Goal: Find specific page/section: Find specific page/section

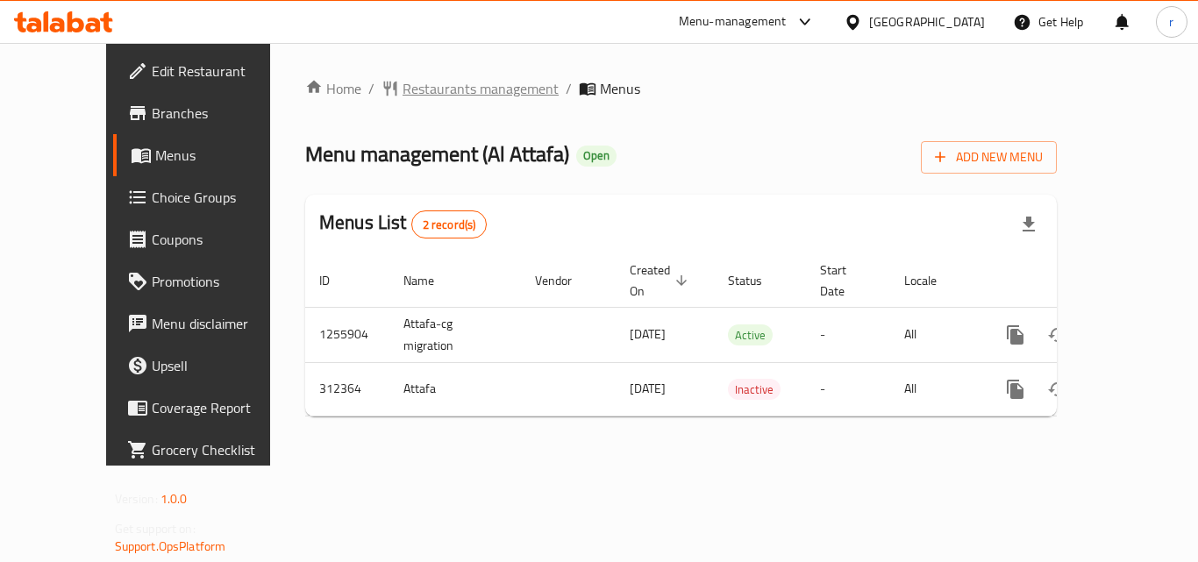
click at [403, 89] on span "Restaurants management" at bounding box center [481, 88] width 156 height 21
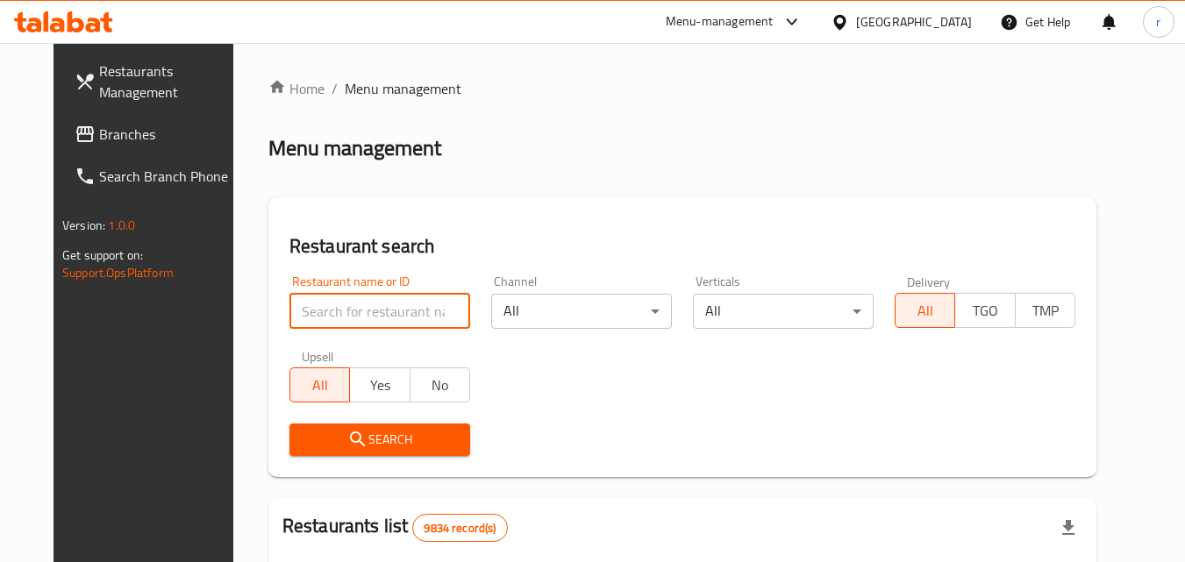
click at [369, 304] on input "search" at bounding box center [380, 311] width 181 height 35
paste input "629081"
type input "629081"
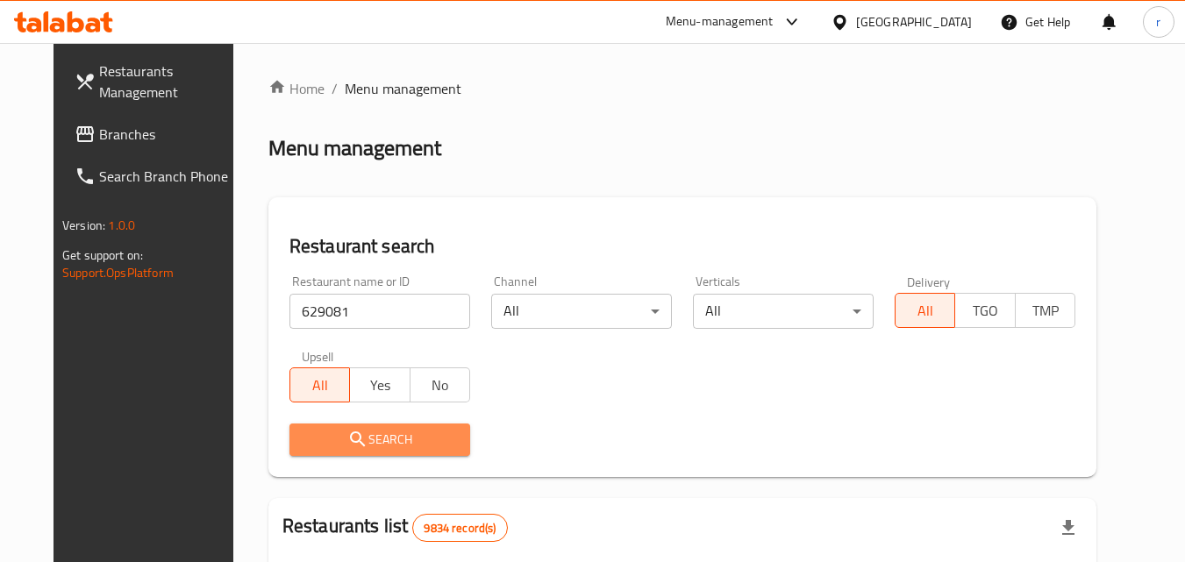
click at [324, 427] on button "Search" at bounding box center [380, 440] width 181 height 32
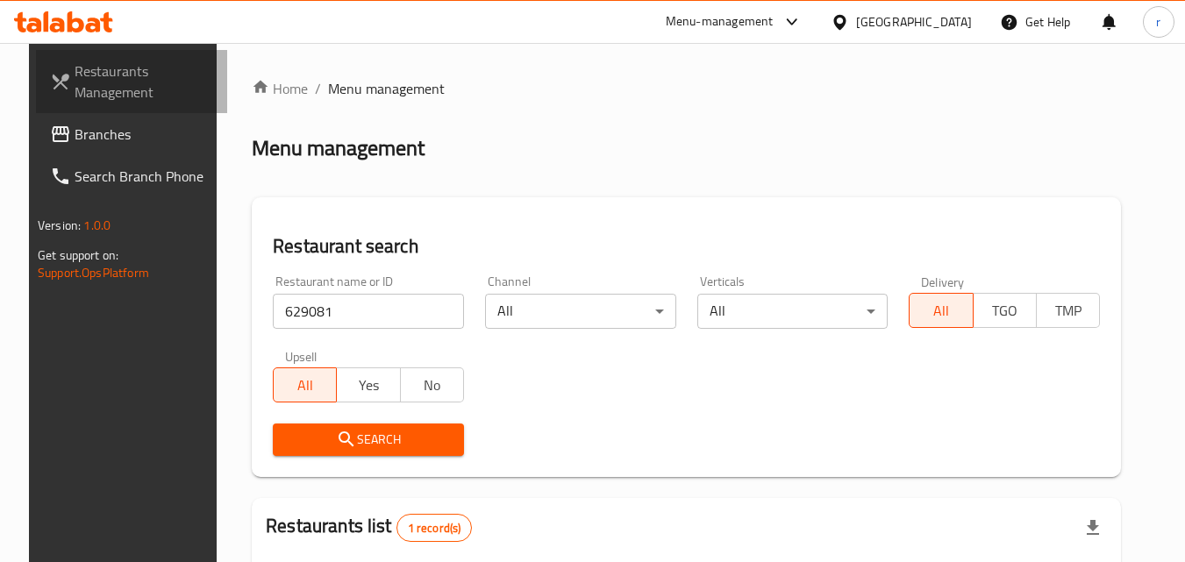
click at [120, 82] on span "Restaurants Management" at bounding box center [144, 82] width 139 height 42
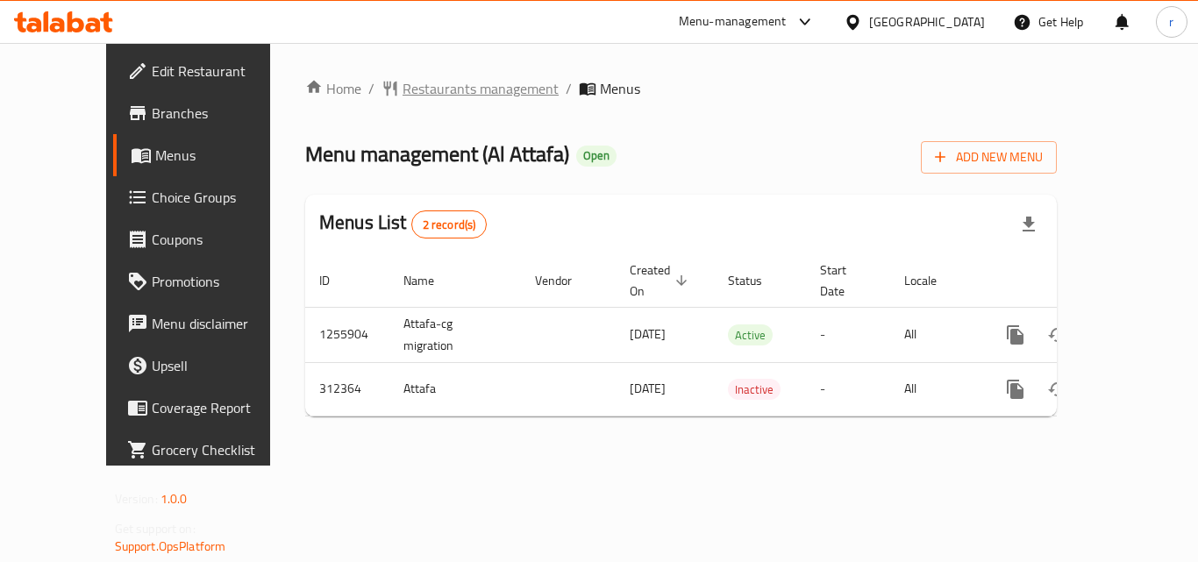
click at [417, 89] on span "Restaurants management" at bounding box center [481, 88] width 156 height 21
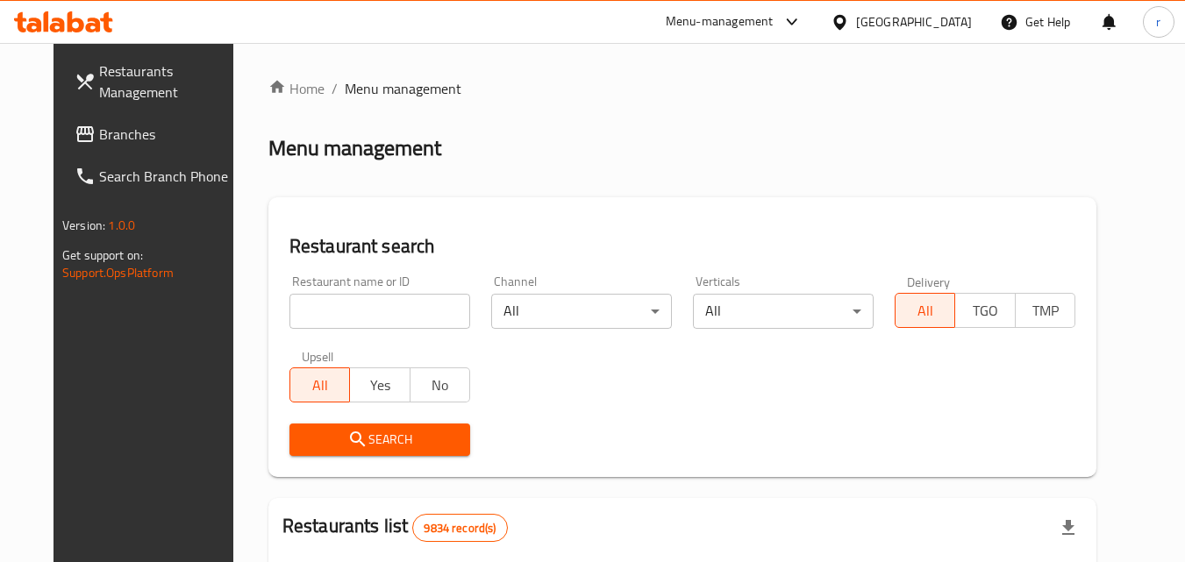
click at [369, 321] on div "Home / Menu management Menu management Restaurant search Restaurant name or ID …" at bounding box center [682, 557] width 828 height 959
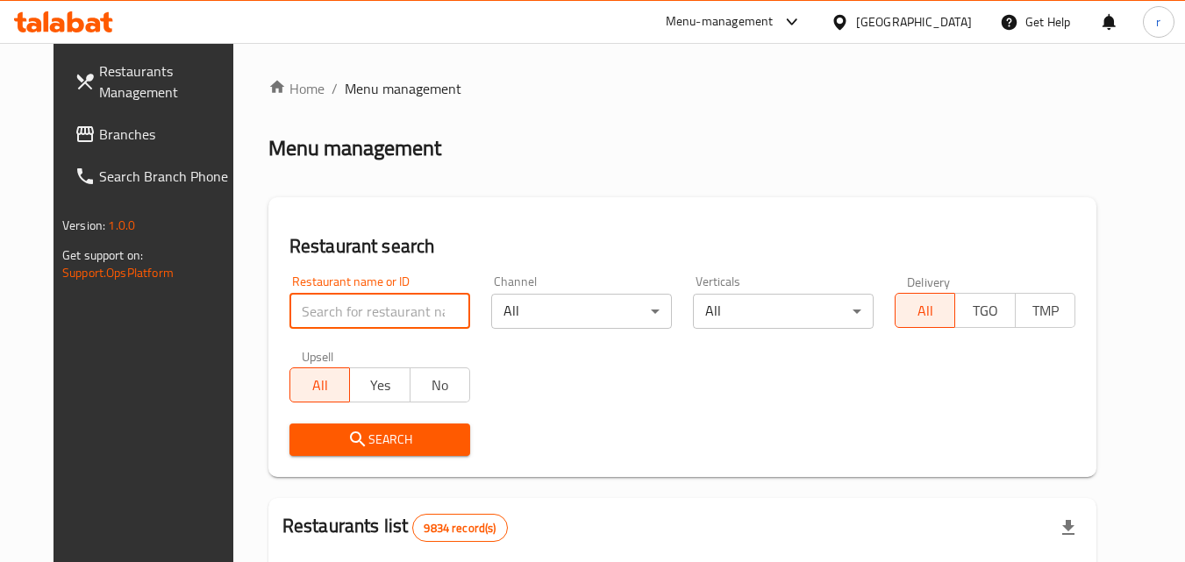
click at [372, 311] on input "search" at bounding box center [380, 311] width 181 height 35
paste input "629081"
type input "629081"
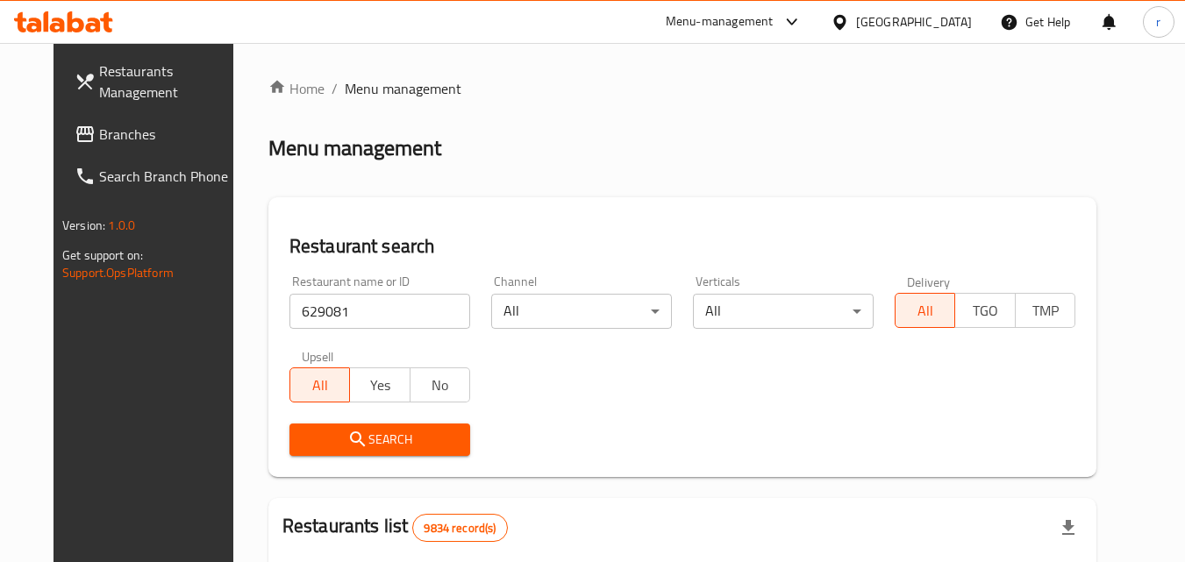
click at [349, 446] on span "Search" at bounding box center [380, 440] width 153 height 22
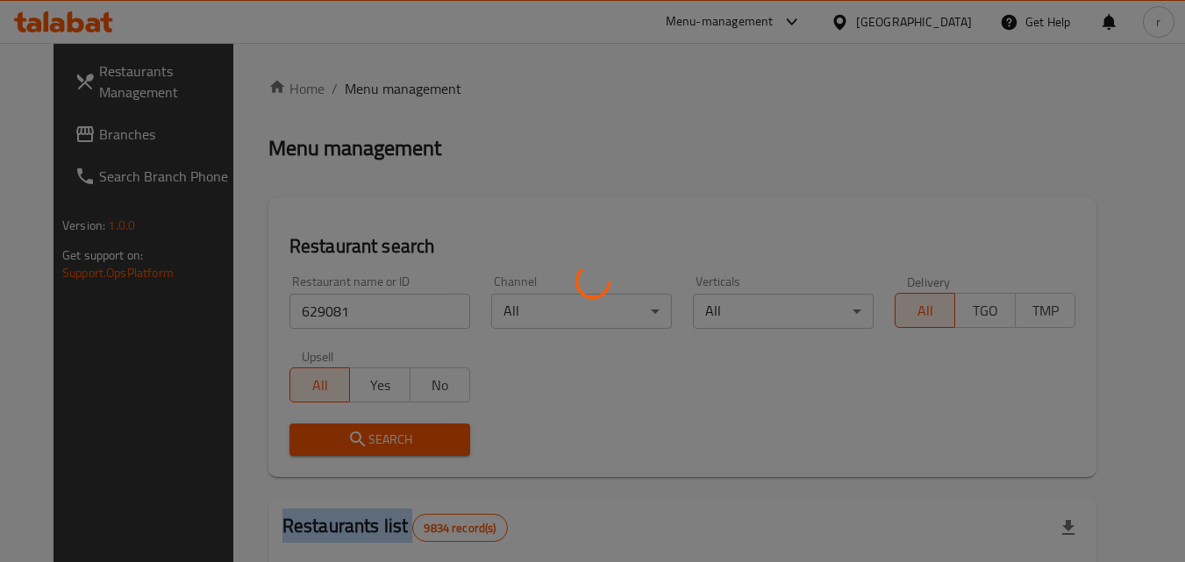
click at [349, 446] on div at bounding box center [592, 281] width 1185 height 562
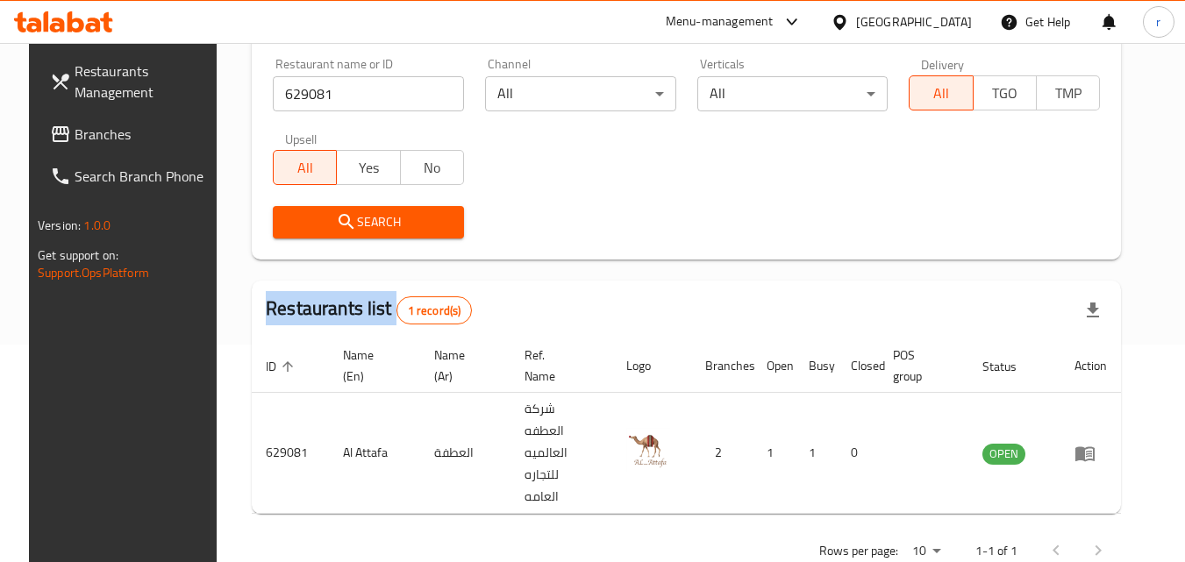
scroll to position [220, 0]
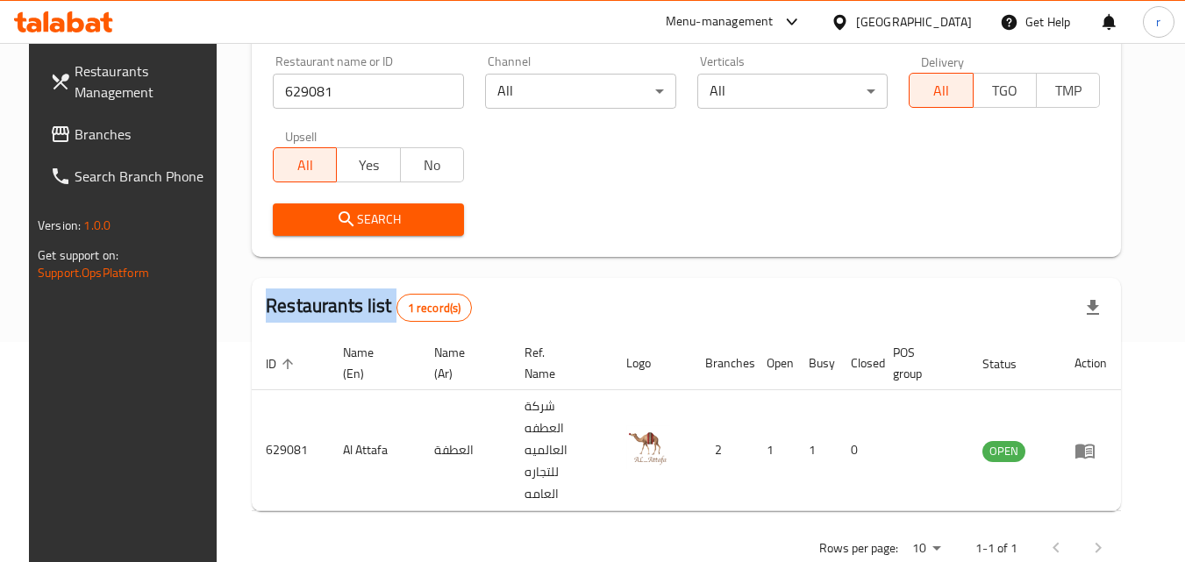
click at [84, 136] on span "Branches" at bounding box center [144, 134] width 139 height 21
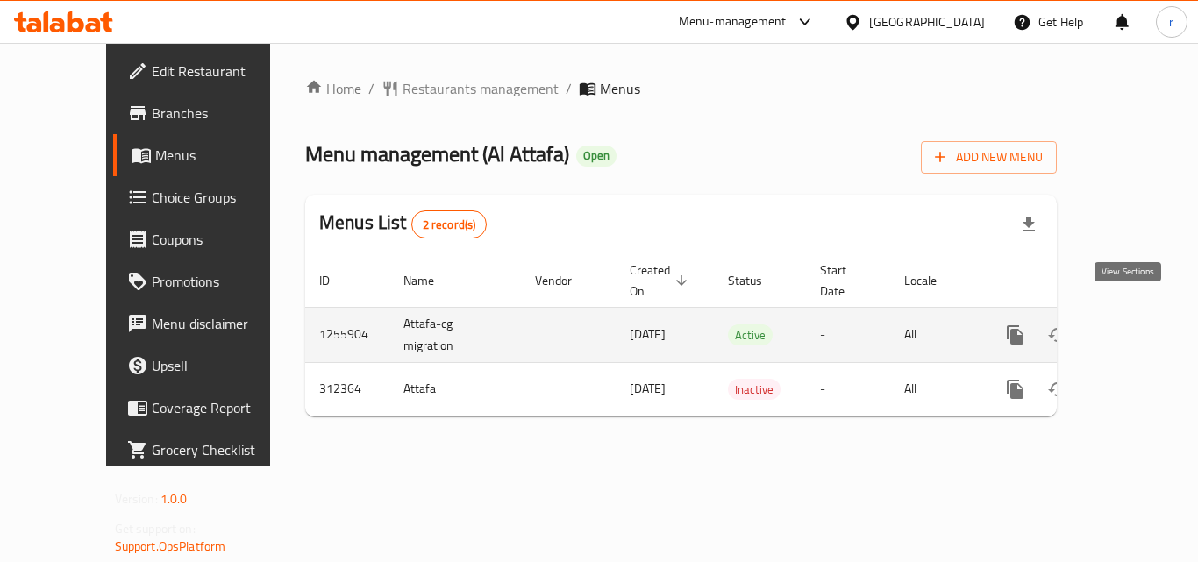
click at [1132, 325] on icon "enhanced table" at bounding box center [1142, 335] width 21 height 21
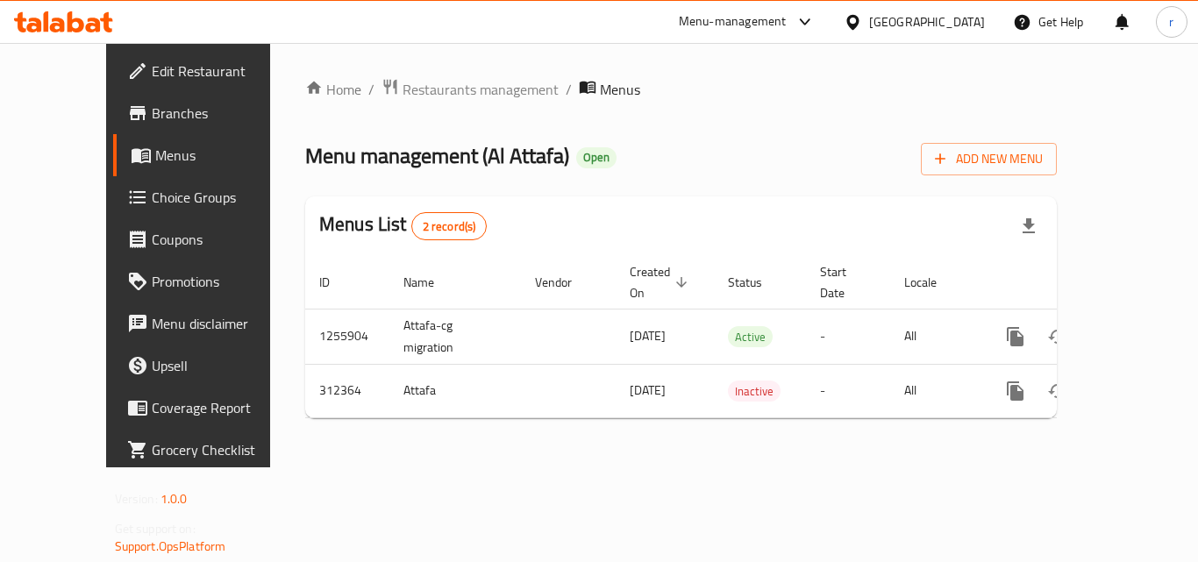
click at [155, 156] on span "Menus" at bounding box center [223, 155] width 137 height 21
click at [403, 90] on span "Restaurants management" at bounding box center [481, 89] width 156 height 21
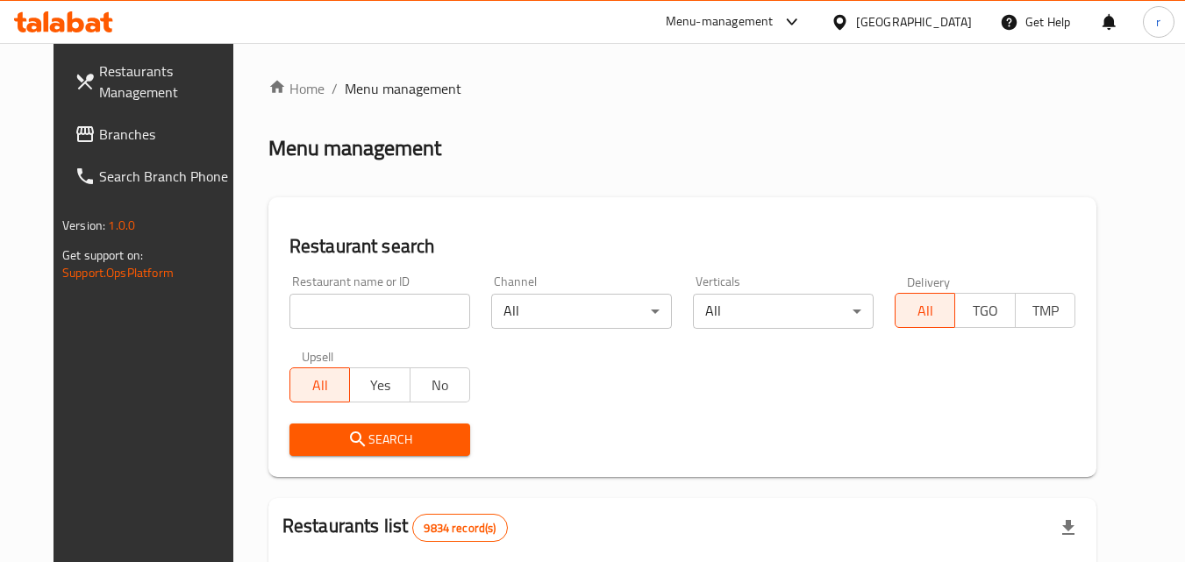
click at [387, 307] on input "search" at bounding box center [380, 311] width 181 height 35
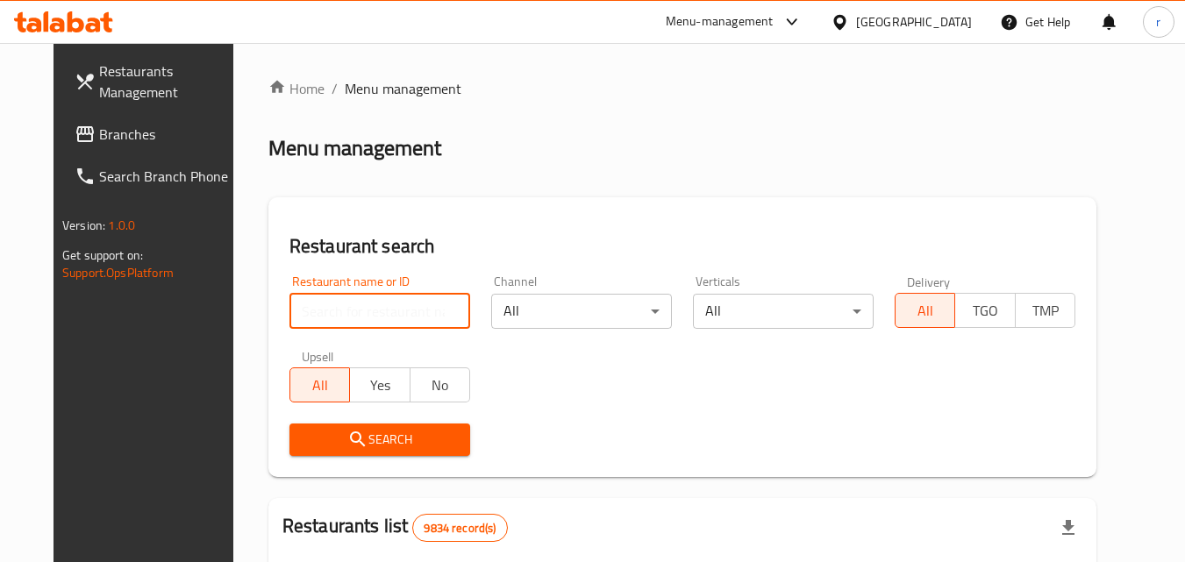
paste input "629081"
type input "629081"
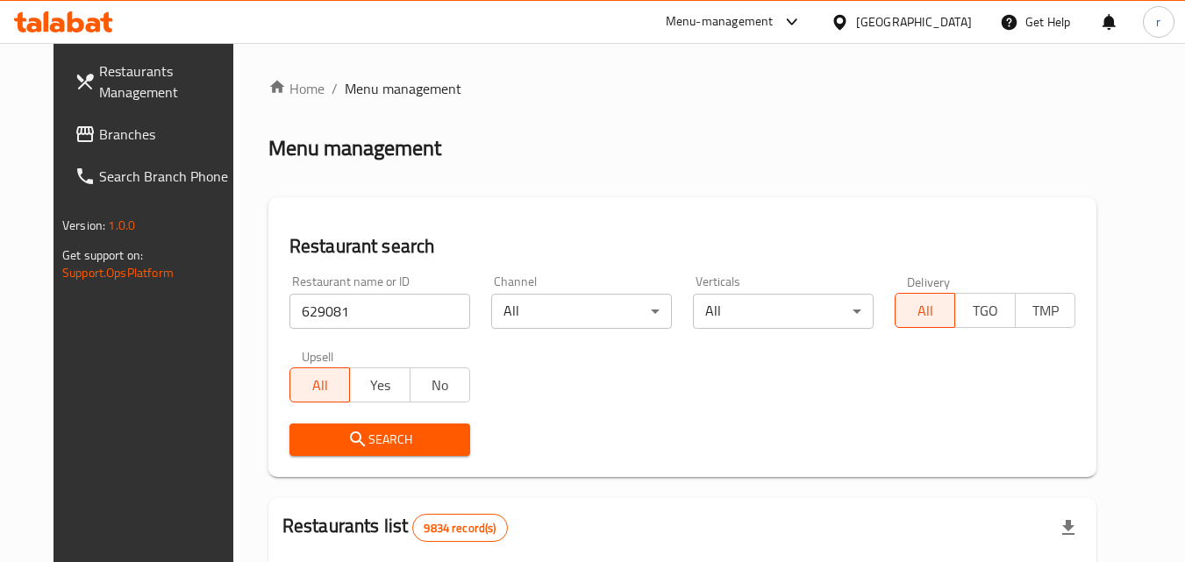
click at [319, 420] on div "Search" at bounding box center [380, 440] width 202 height 54
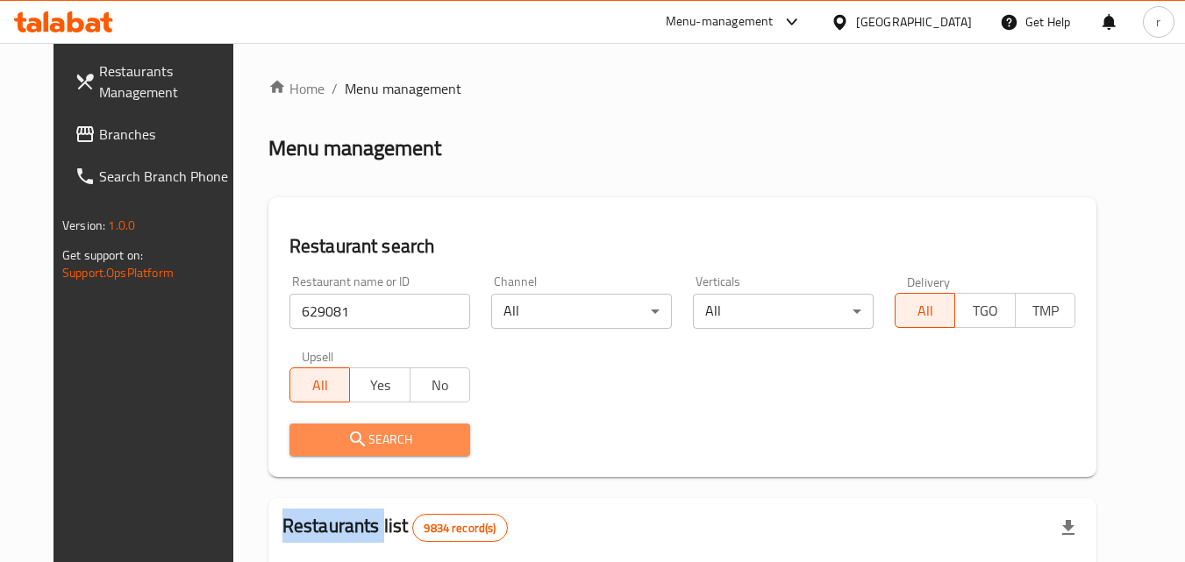
click at [319, 426] on button "Search" at bounding box center [380, 440] width 181 height 32
click at [319, 426] on div at bounding box center [592, 281] width 1185 height 562
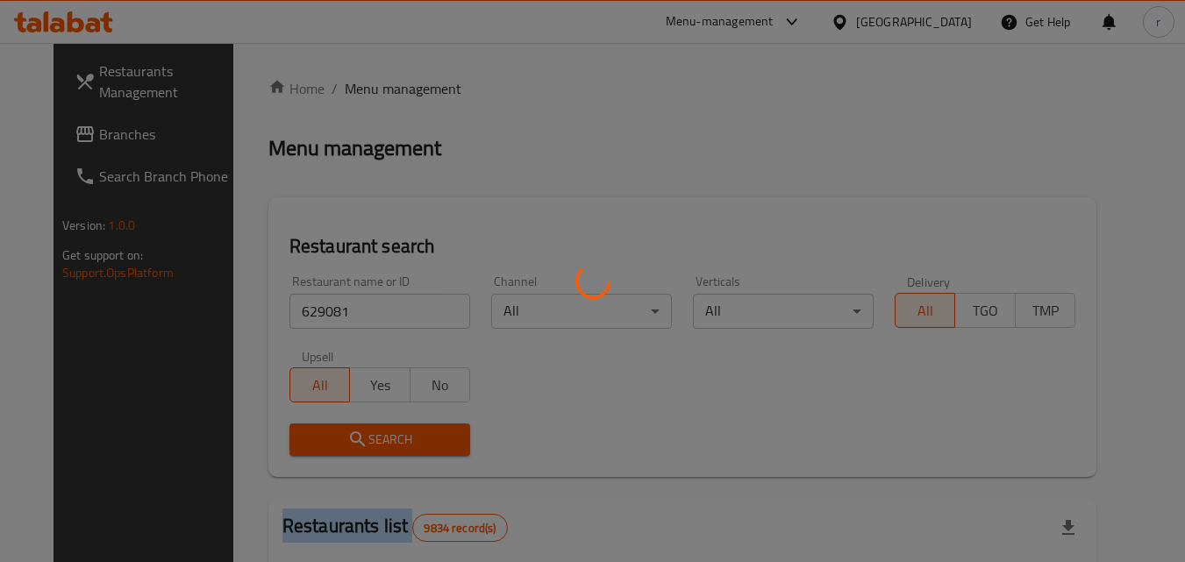
click at [319, 426] on div at bounding box center [592, 281] width 1185 height 562
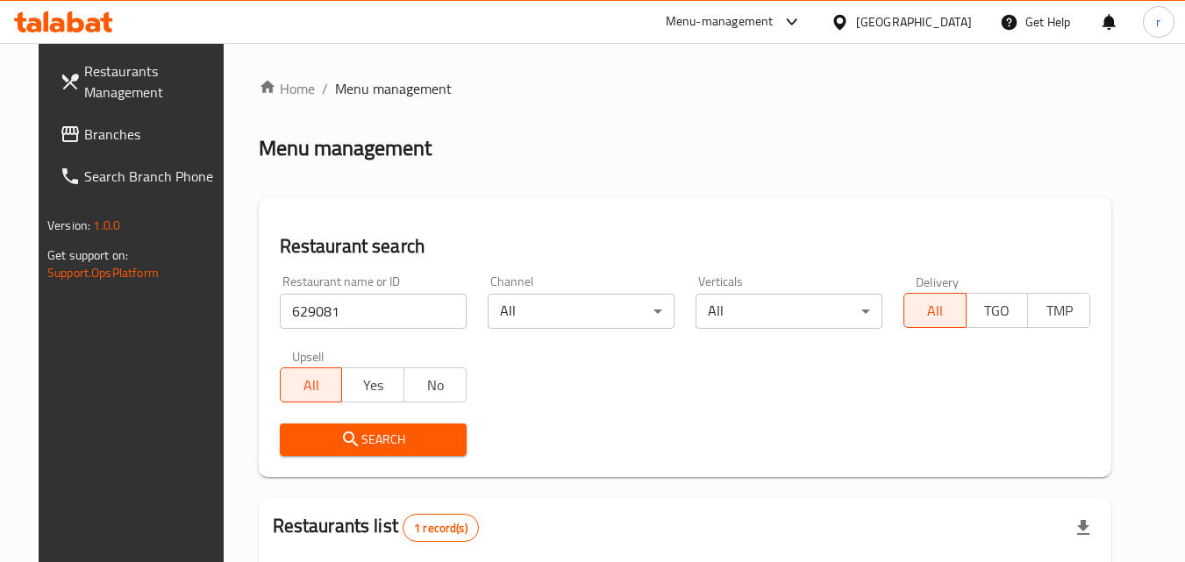
click at [322, 433] on div "Home / Menu management Menu management Restaurant search Restaurant name or ID …" at bounding box center [685, 434] width 853 height 713
click at [322, 433] on span "Search" at bounding box center [373, 440] width 159 height 22
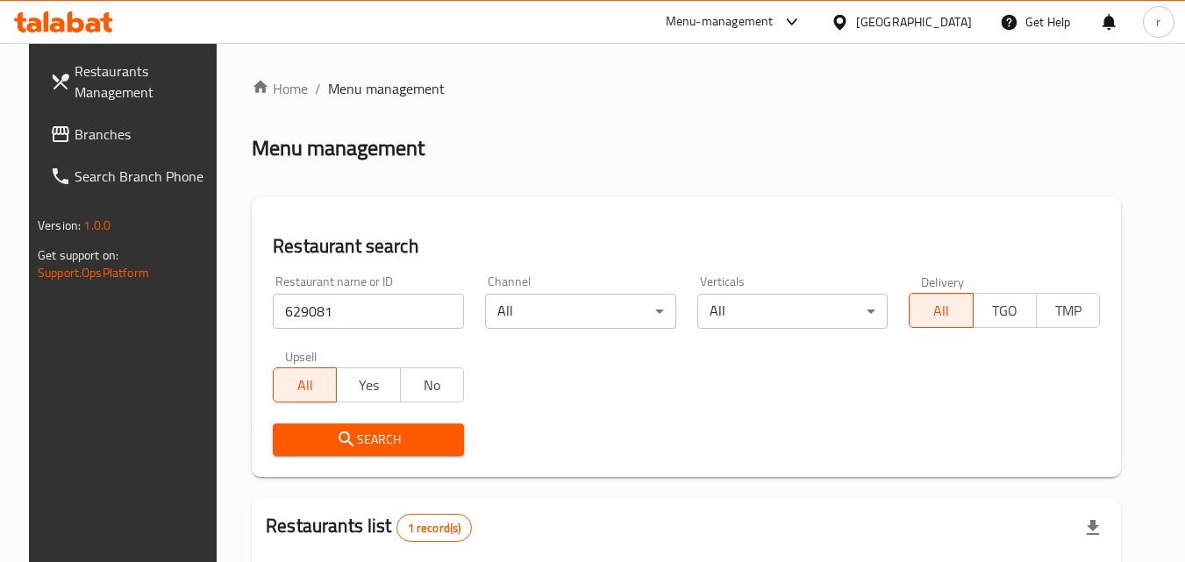
click at [951, 28] on div "[GEOGRAPHIC_DATA]" at bounding box center [914, 21] width 116 height 19
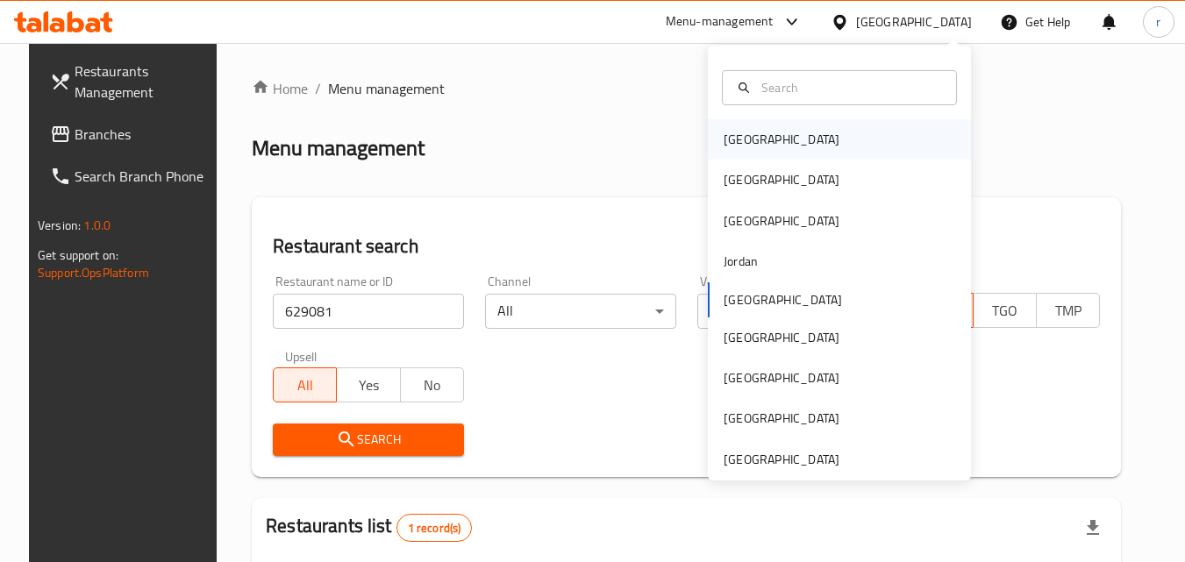
click at [741, 144] on div "[GEOGRAPHIC_DATA]" at bounding box center [782, 139] width 116 height 19
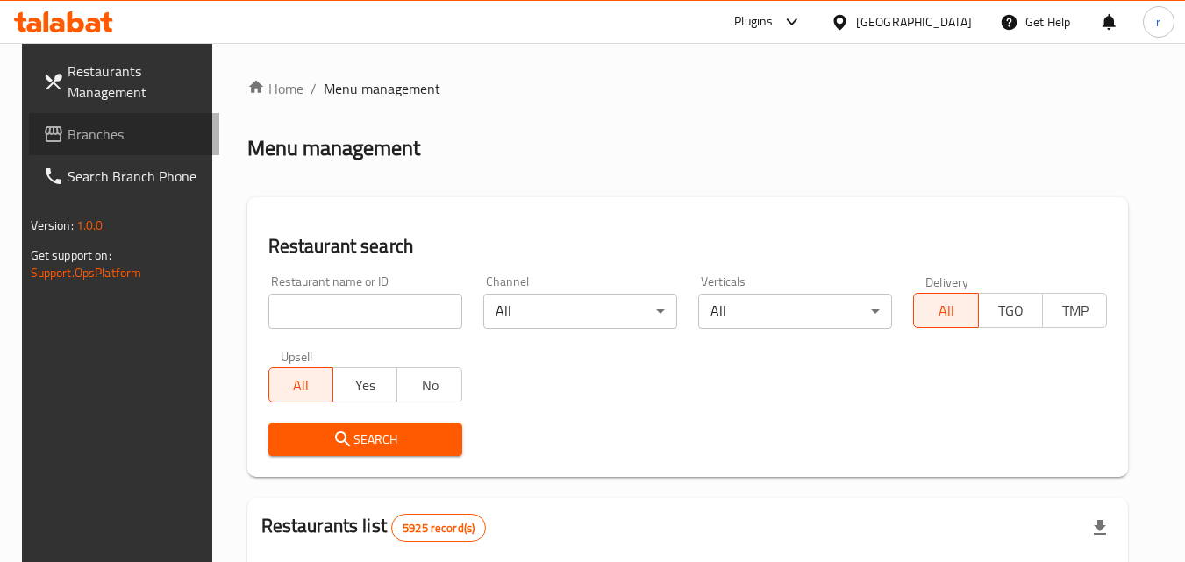
click at [99, 129] on span "Branches" at bounding box center [137, 134] width 139 height 21
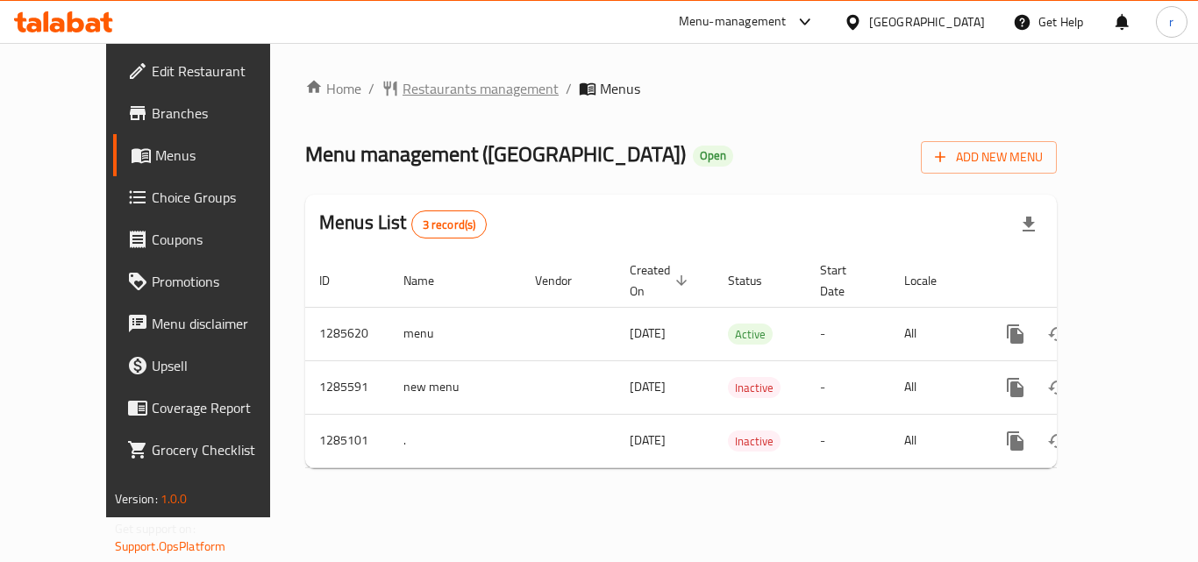
click at [445, 93] on span "Restaurants management" at bounding box center [481, 88] width 156 height 21
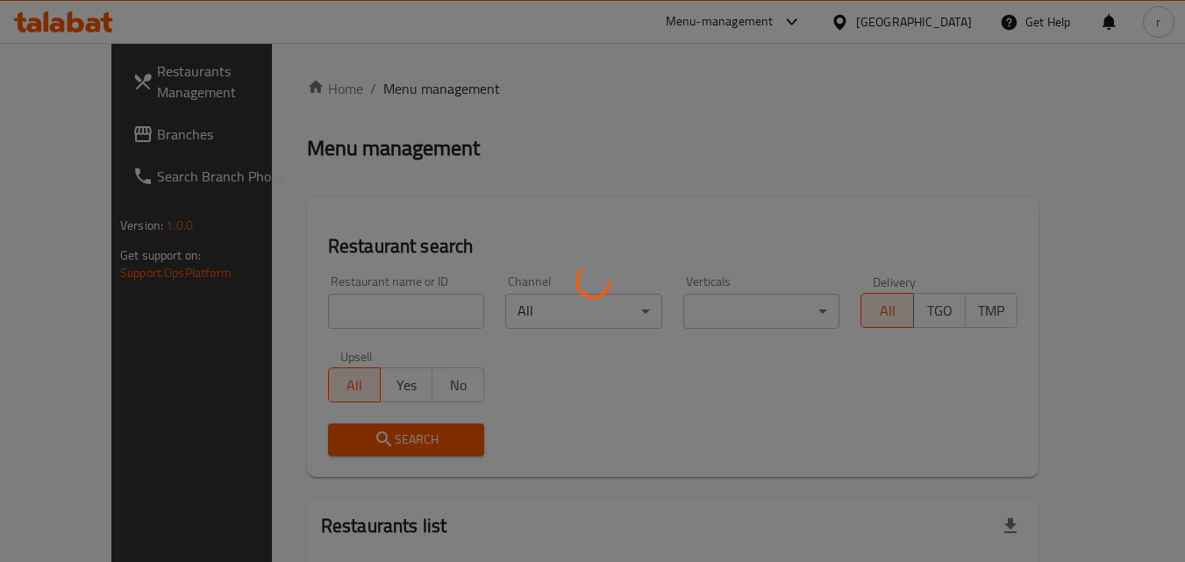
click at [299, 297] on div at bounding box center [592, 281] width 1185 height 562
click at [306, 308] on div at bounding box center [592, 281] width 1185 height 562
click at [313, 298] on div at bounding box center [592, 281] width 1185 height 562
click at [316, 298] on div at bounding box center [592, 281] width 1185 height 562
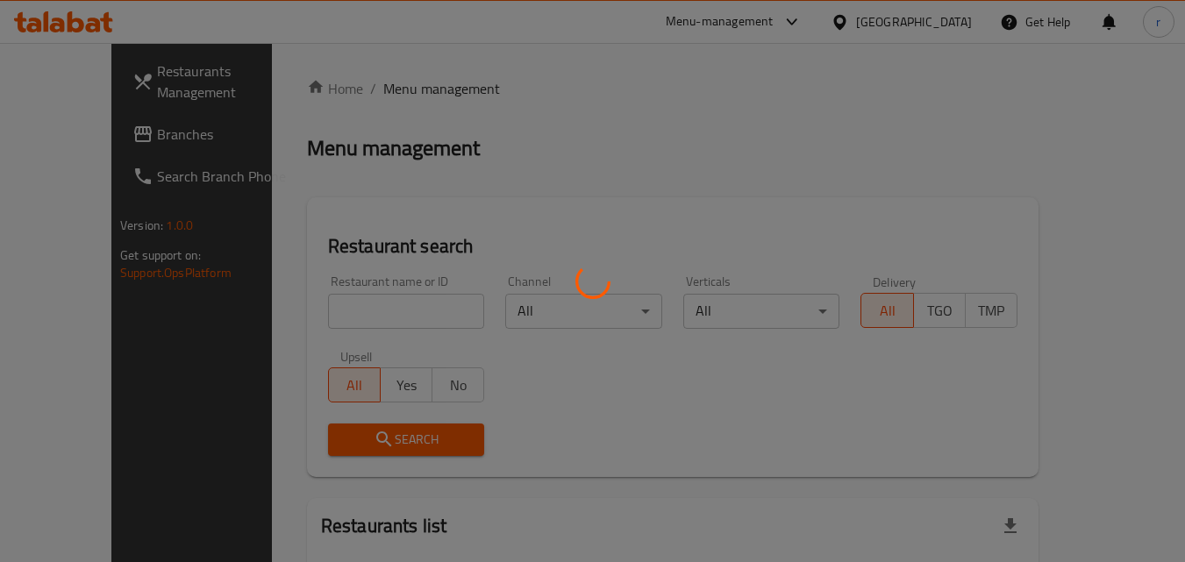
click at [318, 301] on div at bounding box center [592, 281] width 1185 height 562
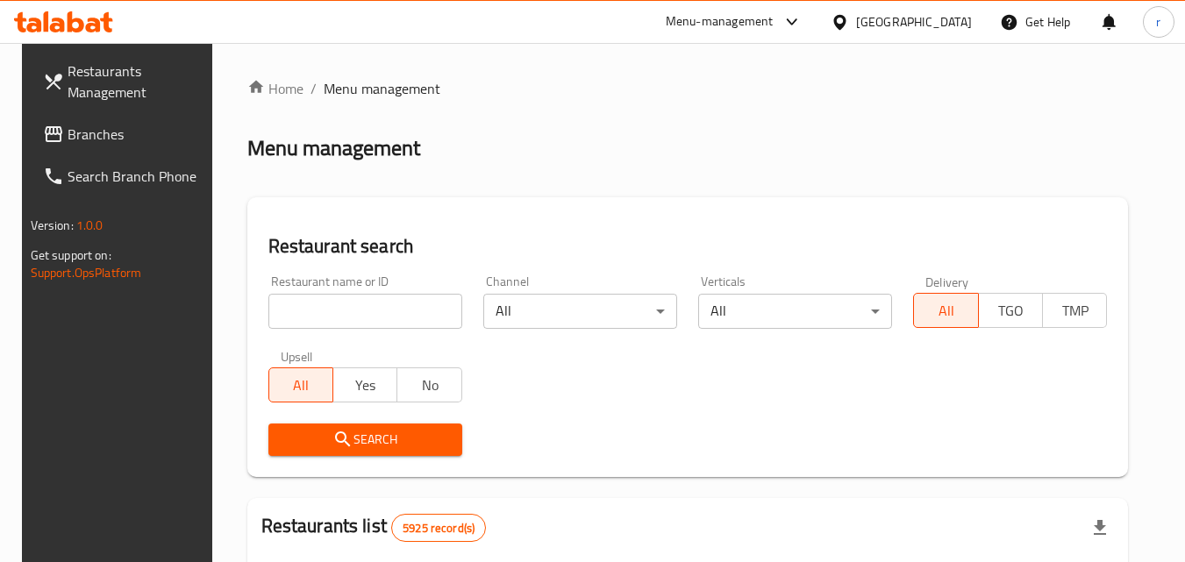
click at [318, 301] on input "search" at bounding box center [365, 311] width 194 height 35
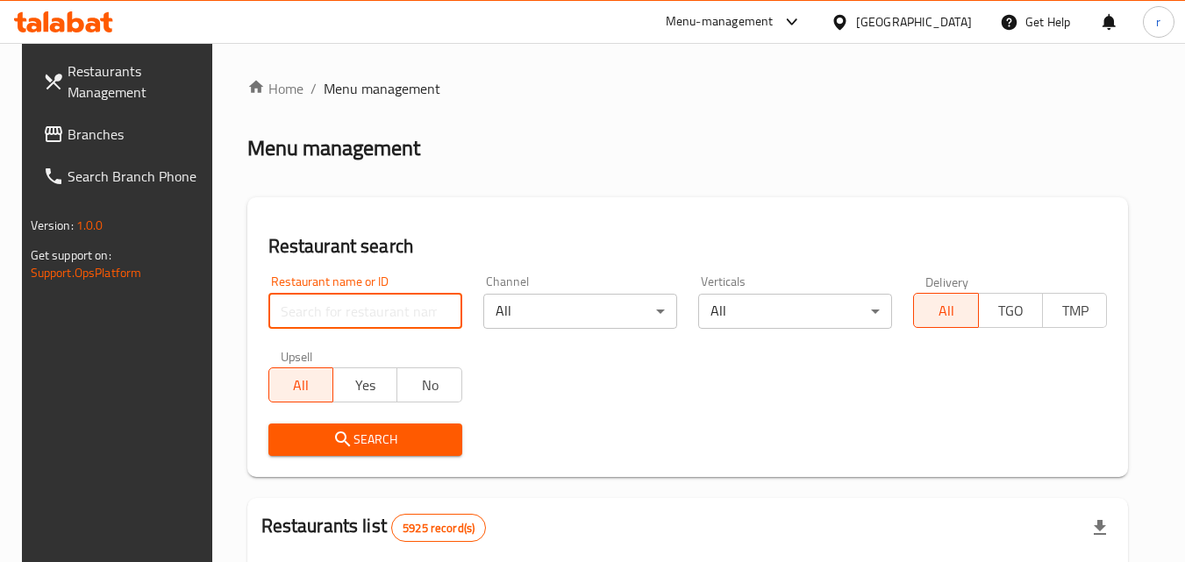
paste input "695700"
type input "695700"
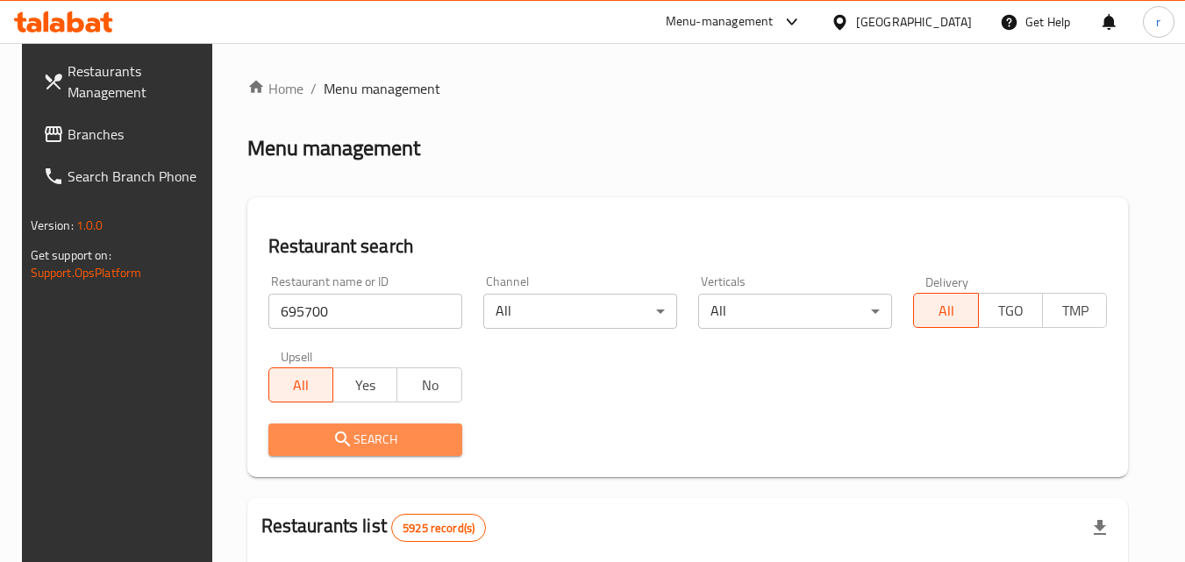
click at [335, 442] on icon "submit" at bounding box center [342, 439] width 15 height 15
click at [329, 442] on div at bounding box center [592, 281] width 1185 height 562
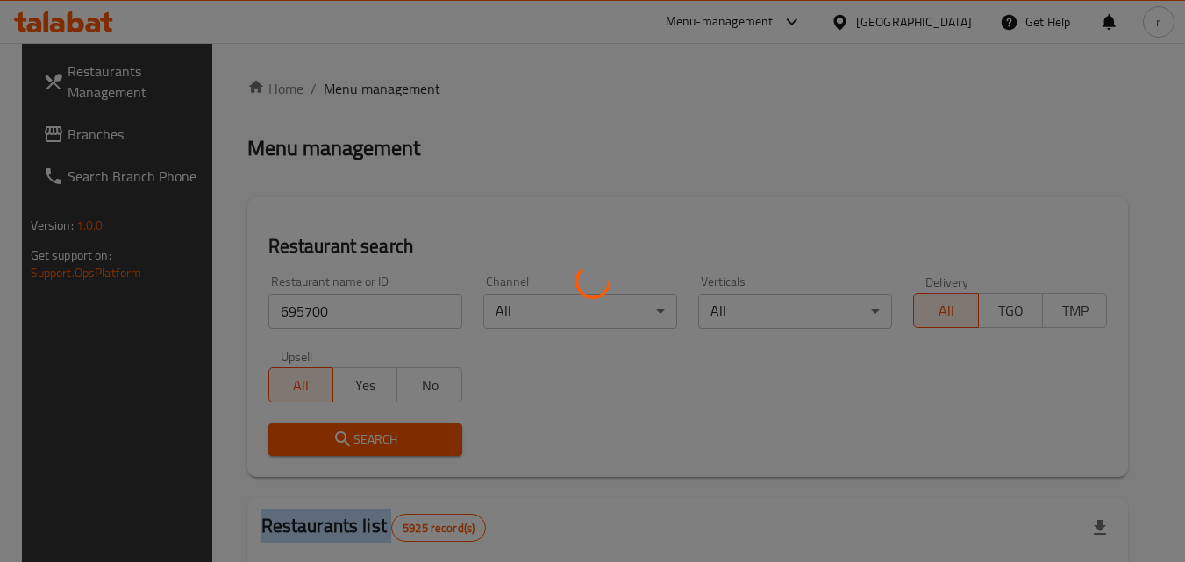
click at [329, 442] on div at bounding box center [592, 281] width 1185 height 562
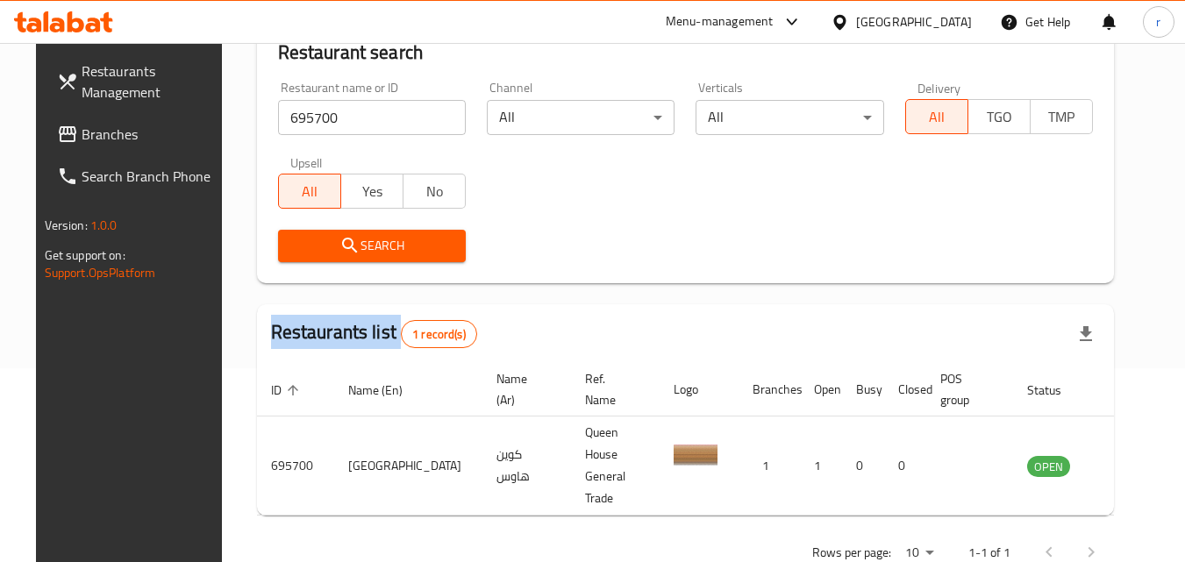
scroll to position [205, 0]
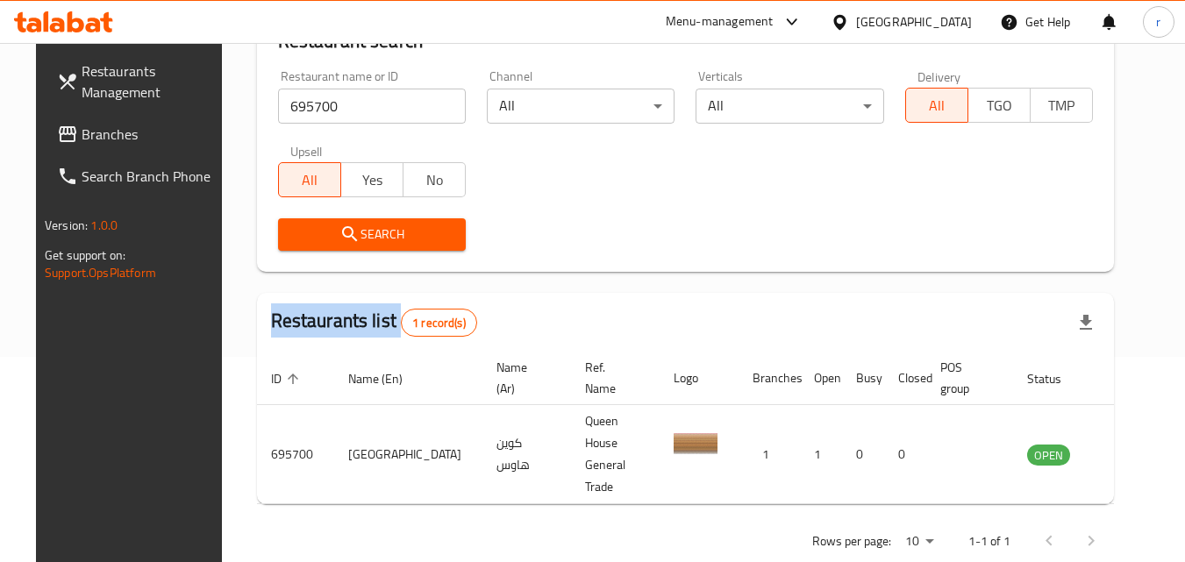
click at [437, 225] on span "Search" at bounding box center [372, 235] width 160 height 22
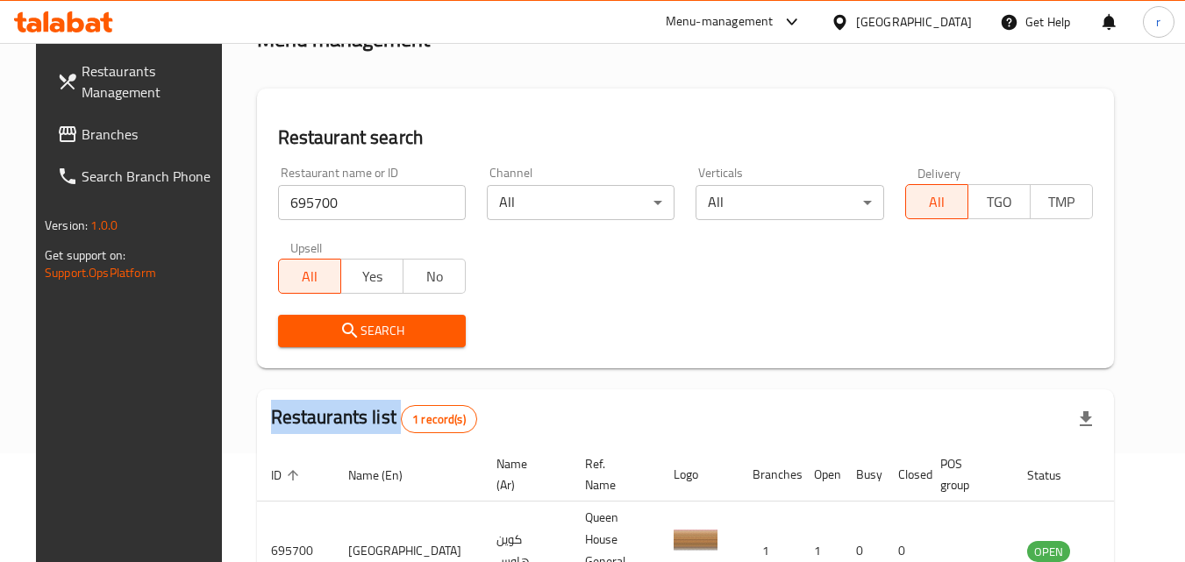
scroll to position [0, 0]
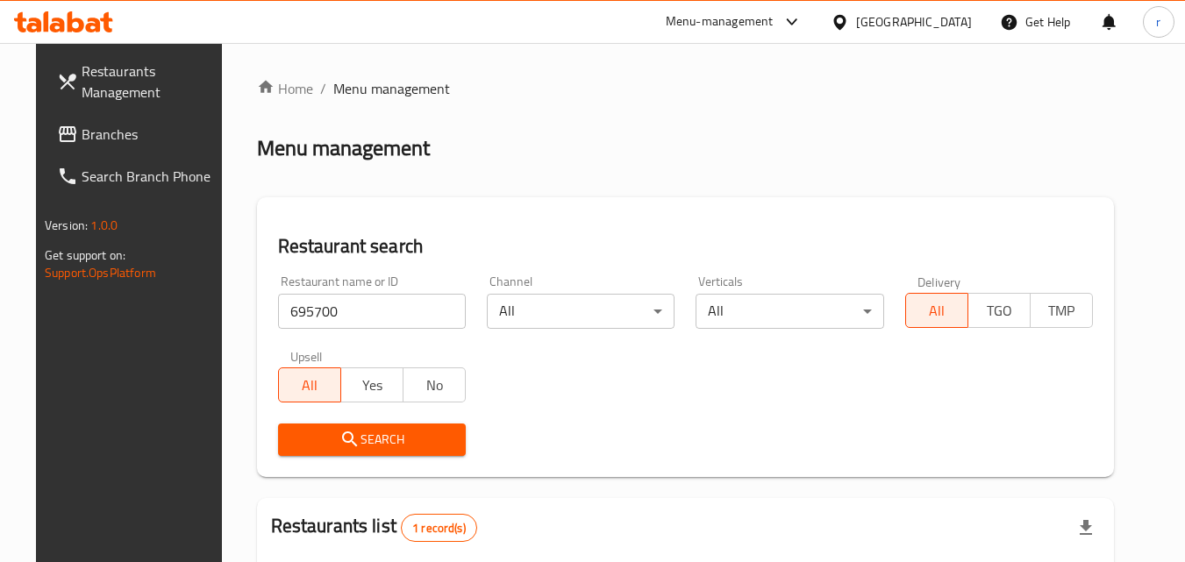
click at [943, 28] on div "Bahrain" at bounding box center [914, 21] width 116 height 19
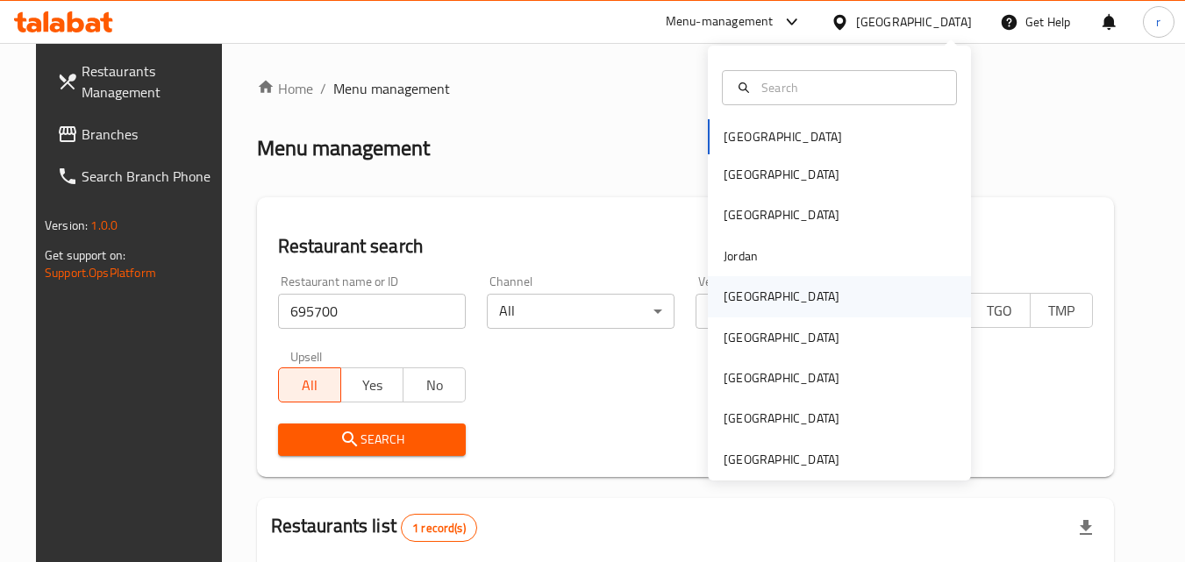
click at [780, 288] on div "[GEOGRAPHIC_DATA]" at bounding box center [839, 296] width 263 height 40
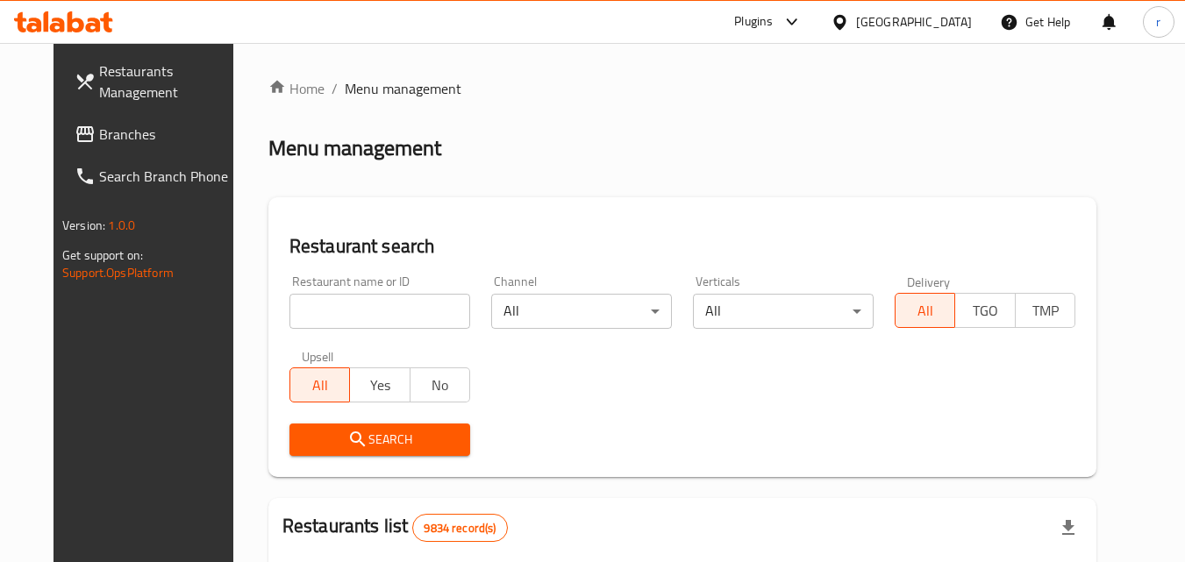
click at [115, 89] on span "Restaurants Management" at bounding box center [168, 82] width 139 height 42
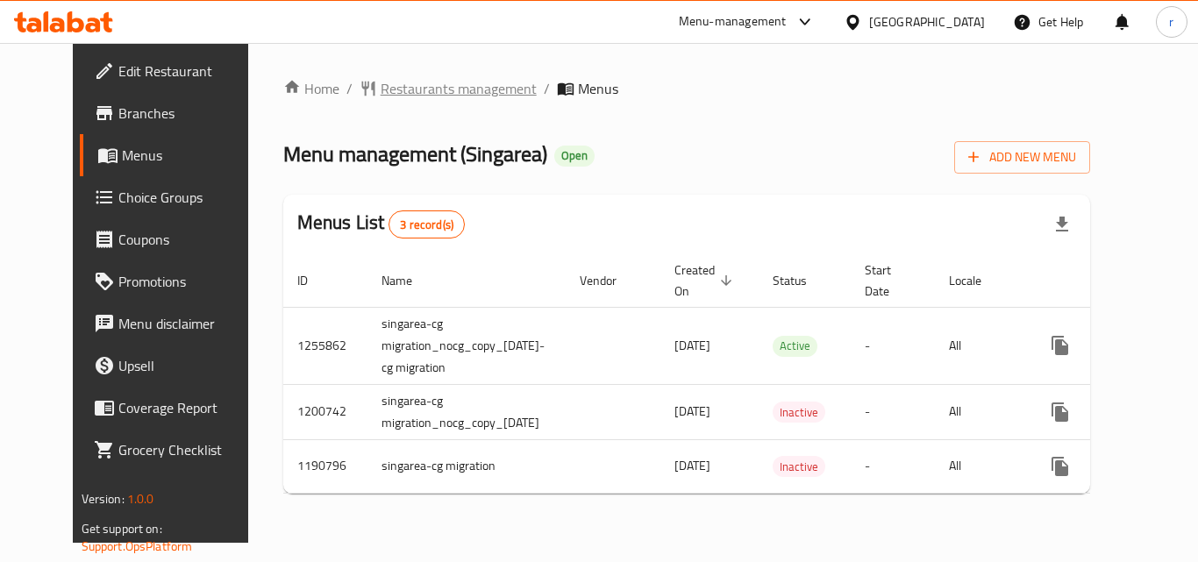
click at [381, 88] on span "Restaurants management" at bounding box center [459, 88] width 156 height 21
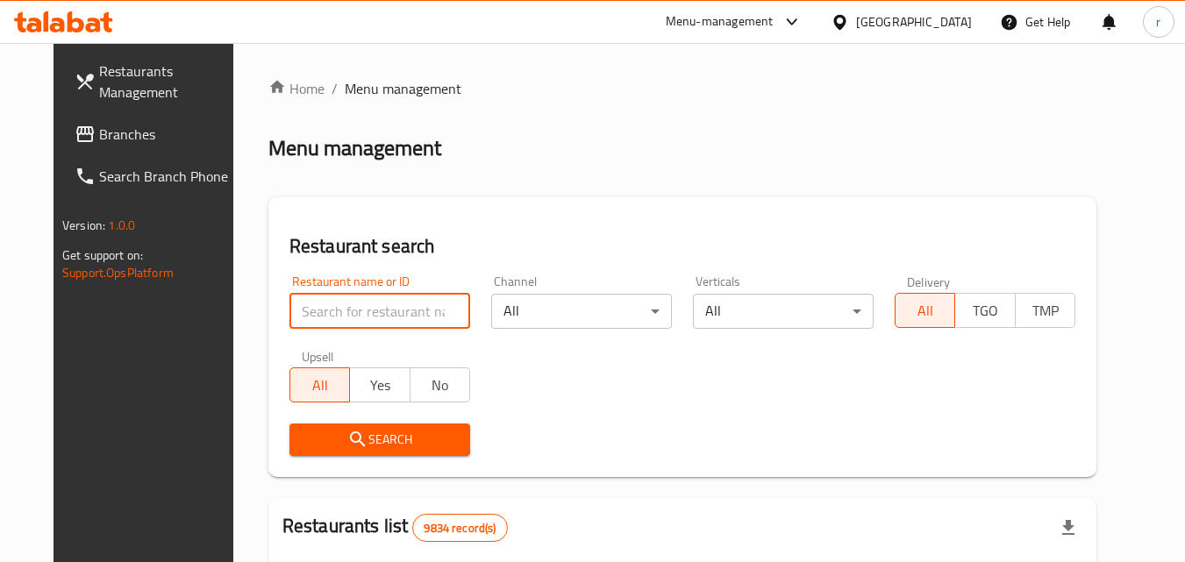
click at [334, 299] on input "search" at bounding box center [380, 311] width 181 height 35
paste input "623221"
type input "623221"
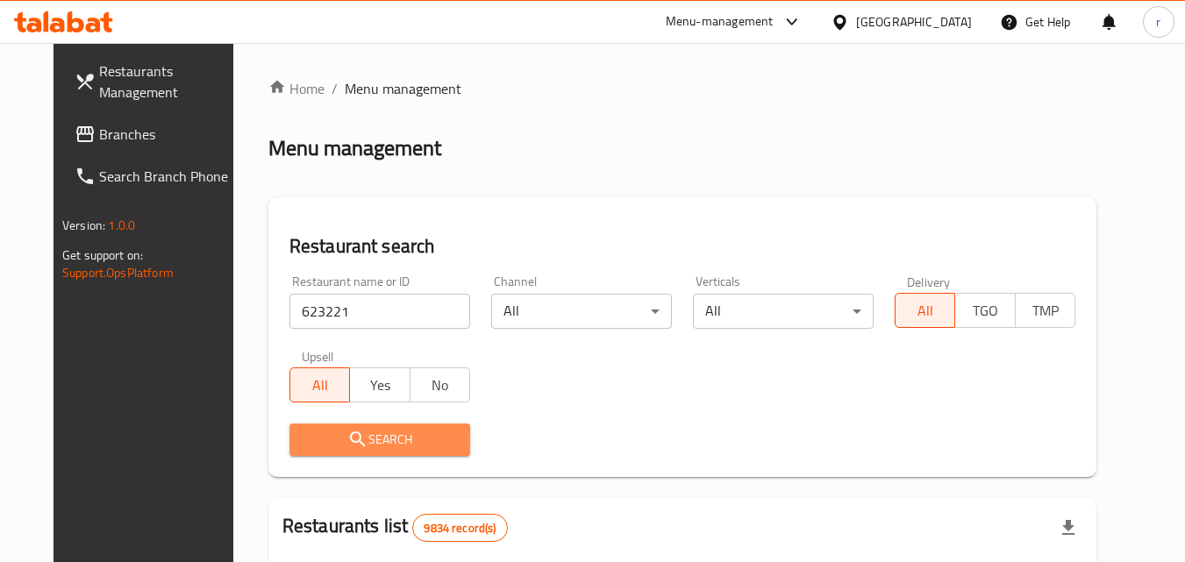
click at [345, 447] on span "Search" at bounding box center [380, 440] width 153 height 22
click at [345, 447] on div at bounding box center [592, 281] width 1185 height 562
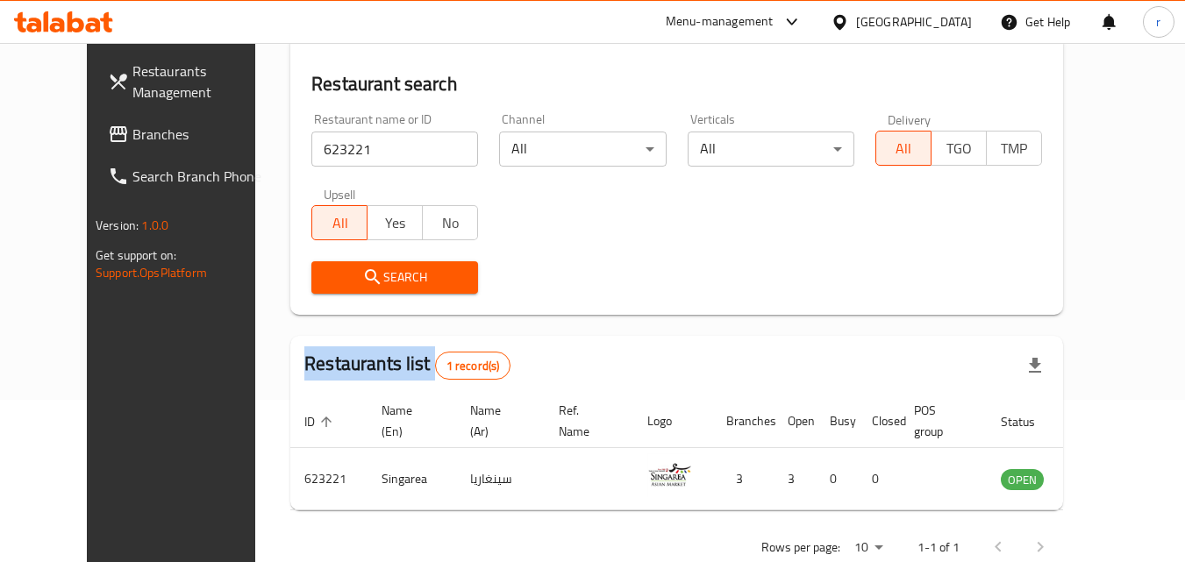
scroll to position [175, 0]
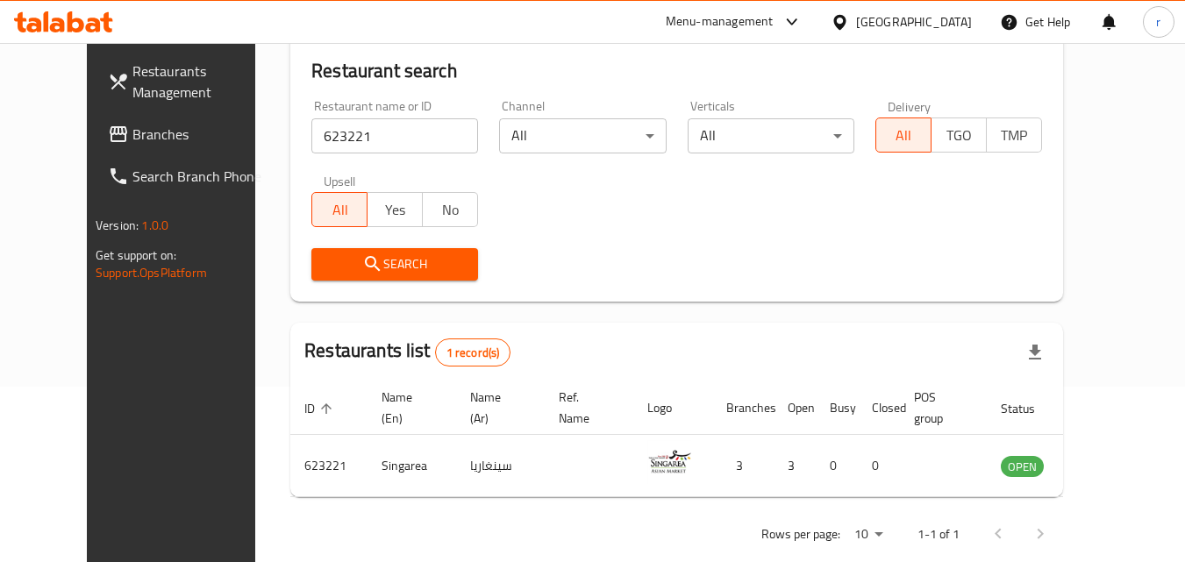
click at [670, 261] on div "Search" at bounding box center [677, 265] width 752 height 54
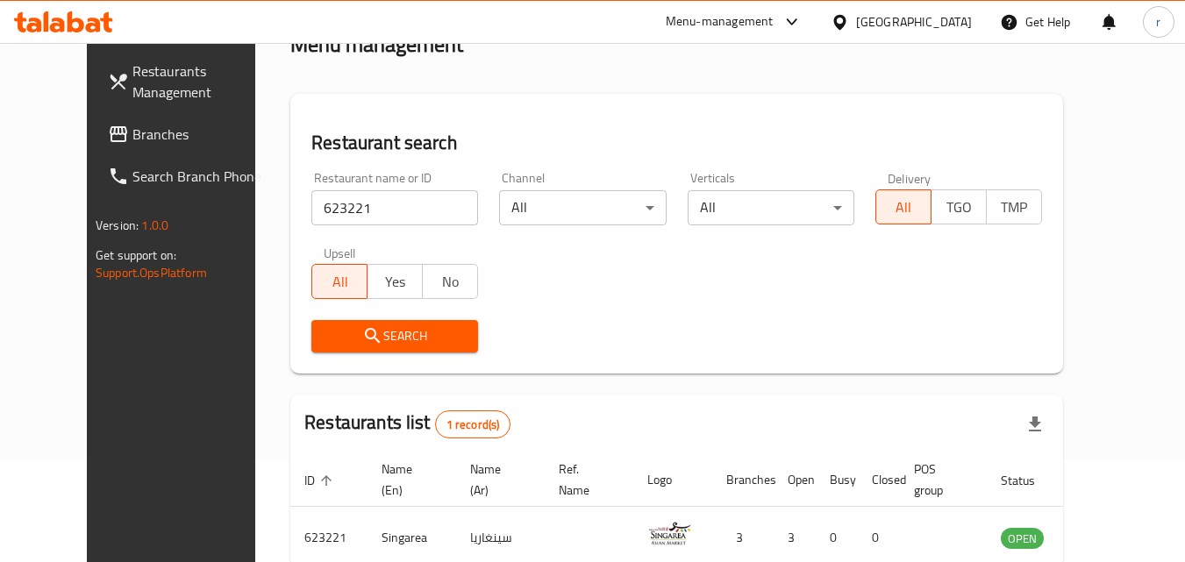
scroll to position [0, 0]
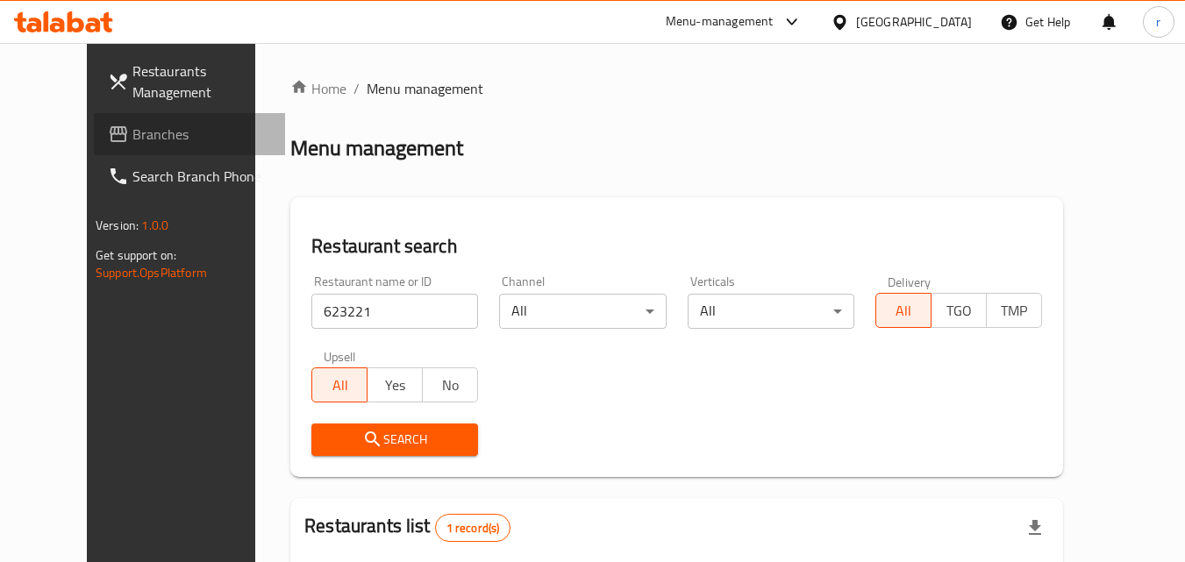
click at [132, 130] on span "Branches" at bounding box center [201, 134] width 139 height 21
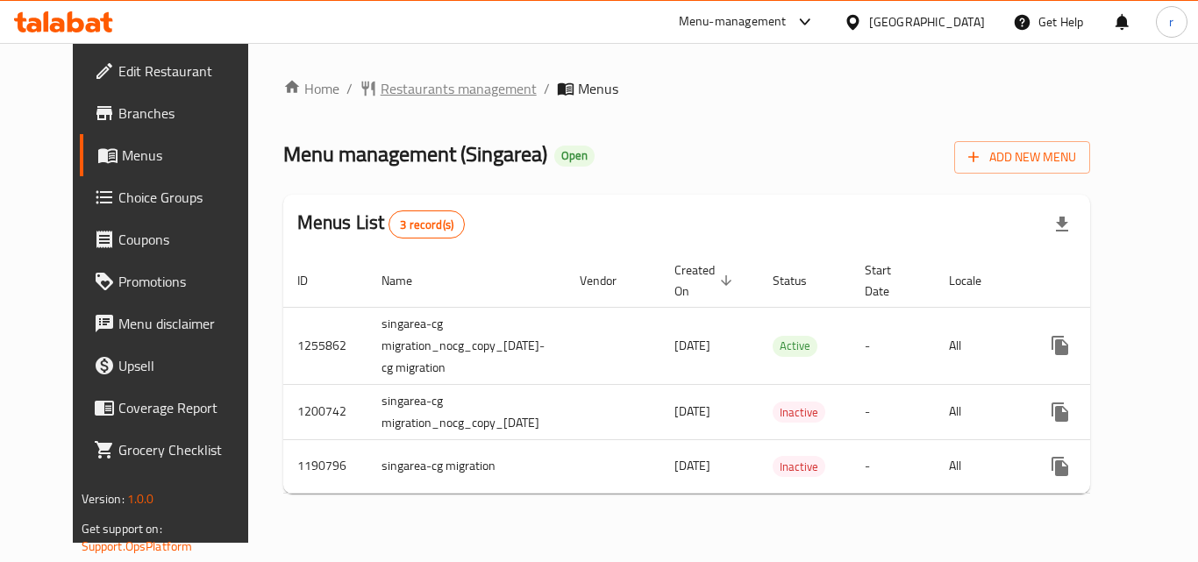
click at [387, 89] on span "Restaurants management" at bounding box center [459, 88] width 156 height 21
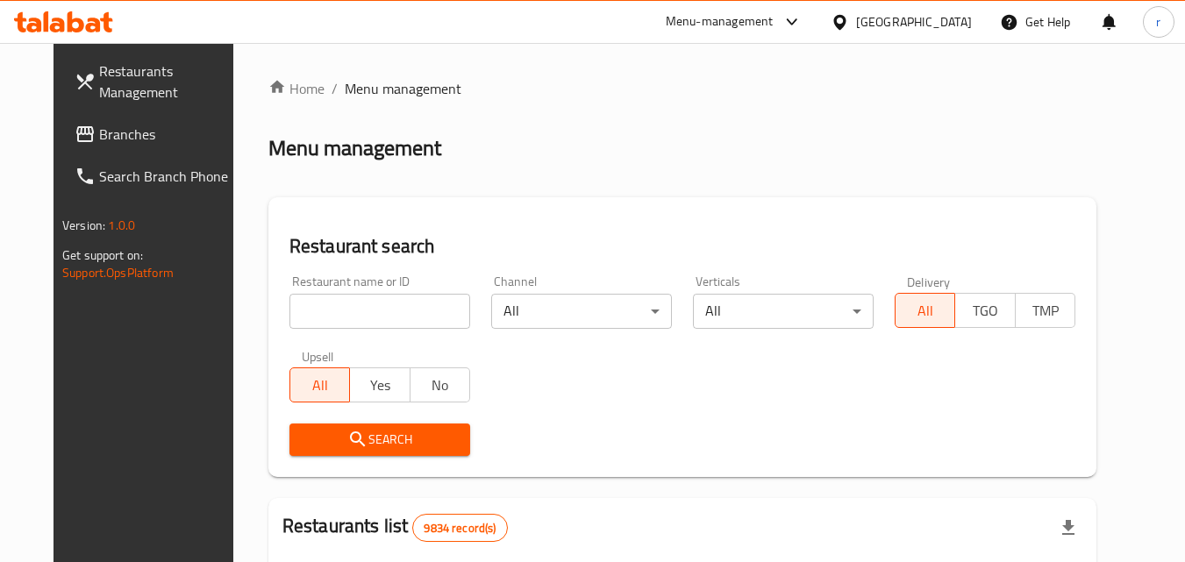
click at [356, 304] on input "search" at bounding box center [380, 311] width 181 height 35
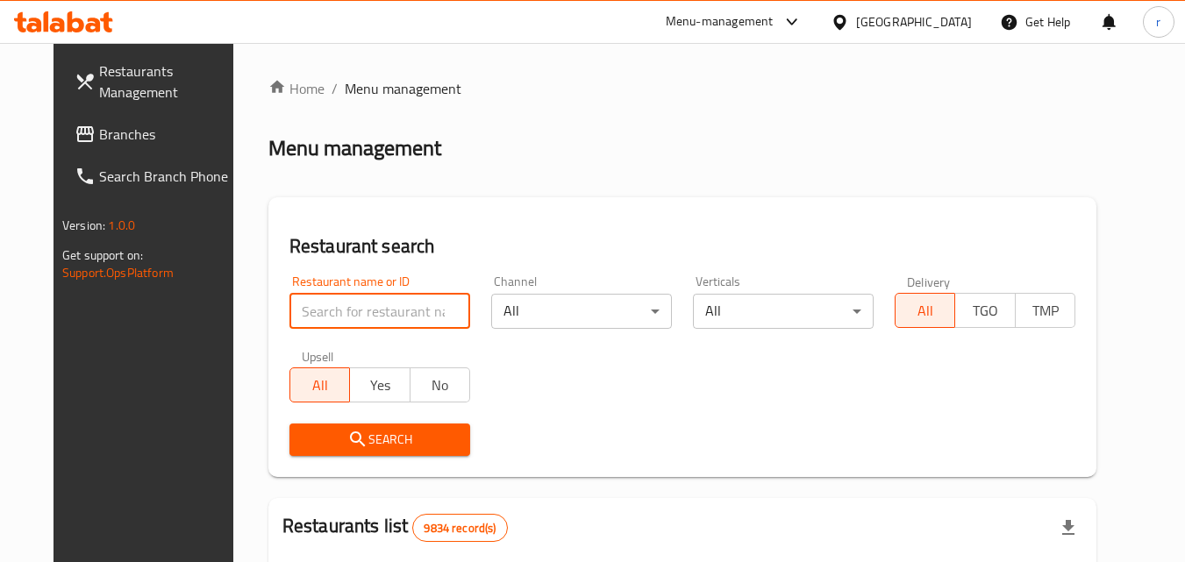
paste input "623221"
type input "623221"
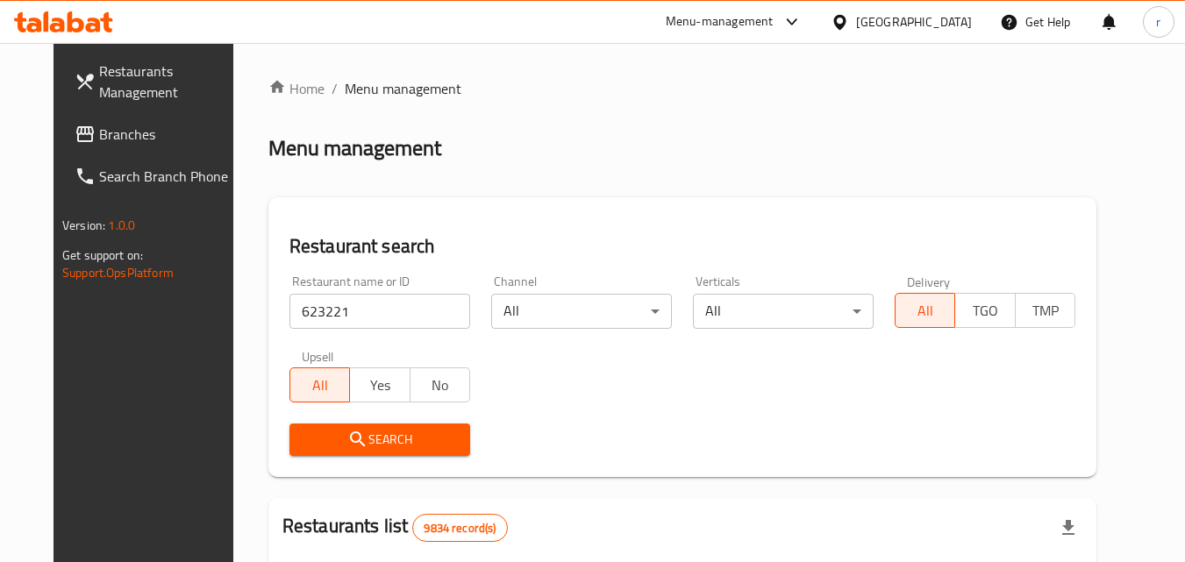
click at [313, 441] on span "Search" at bounding box center [380, 440] width 153 height 22
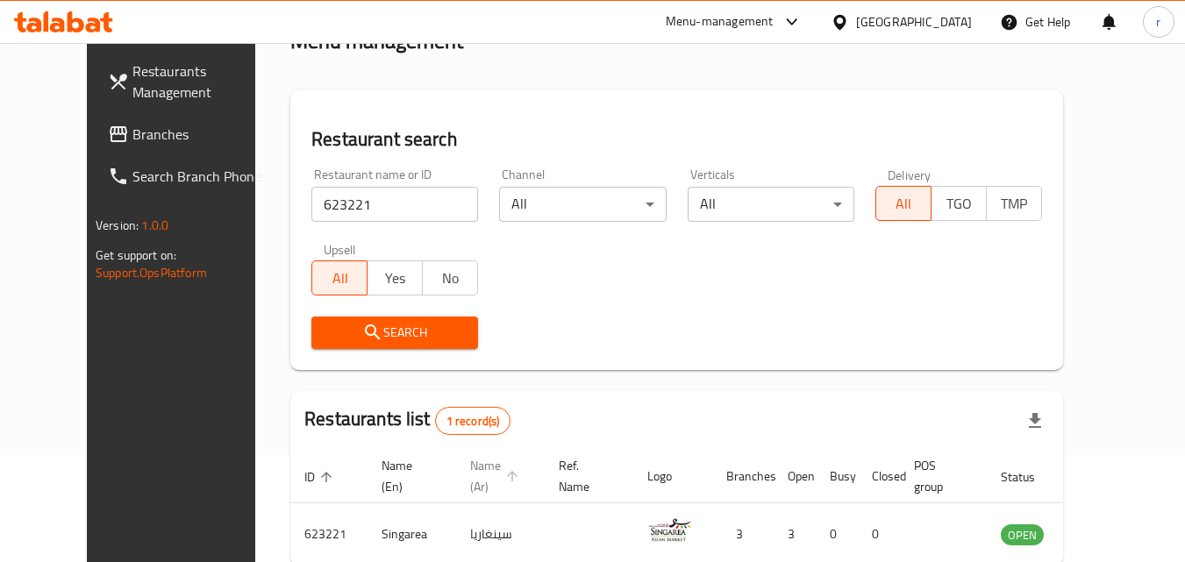
scroll to position [205, 0]
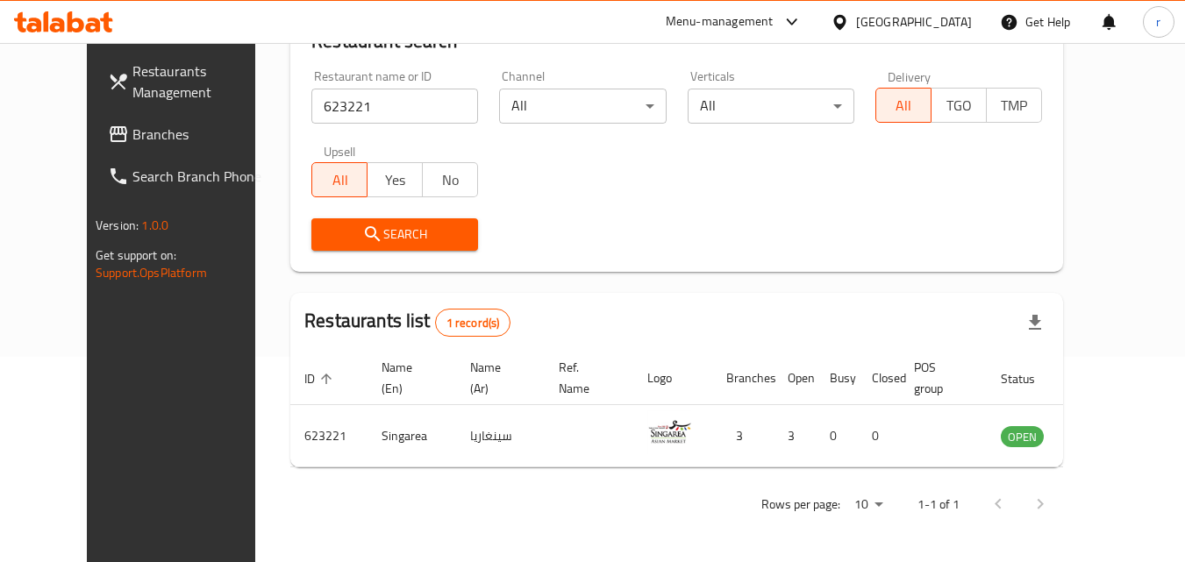
click at [132, 85] on span "Restaurants Management" at bounding box center [201, 82] width 139 height 42
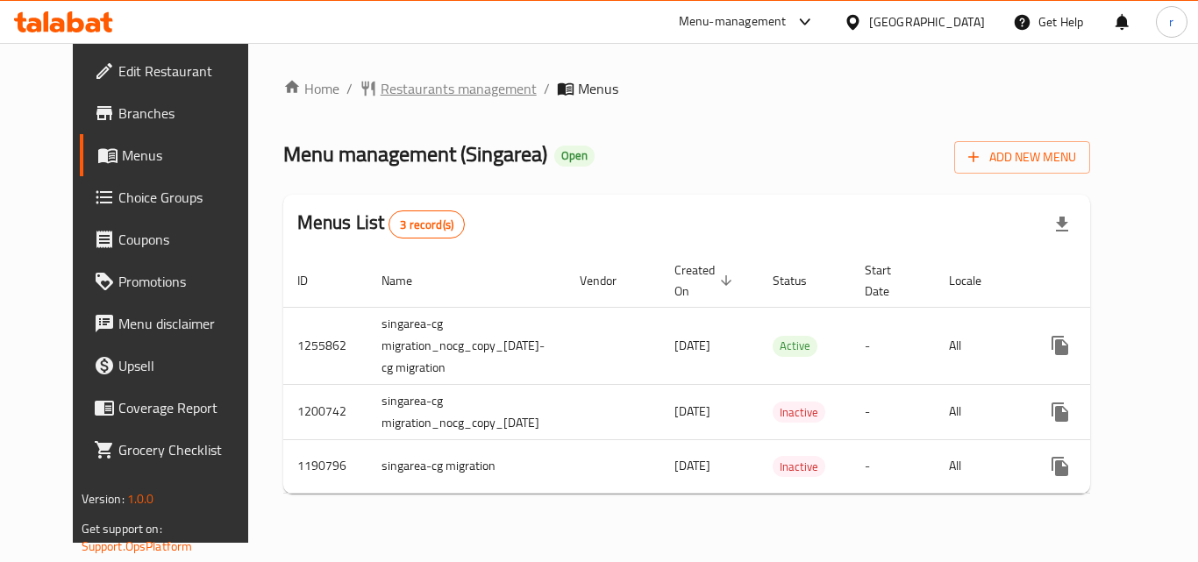
click at [403, 89] on span "Restaurants management" at bounding box center [459, 88] width 156 height 21
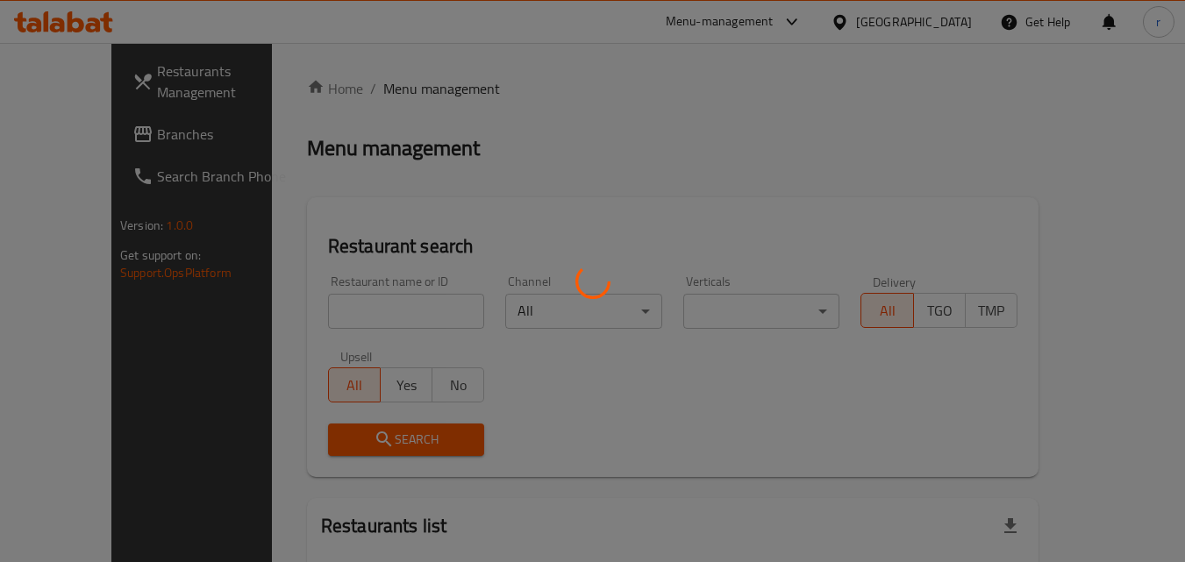
click at [367, 312] on div at bounding box center [592, 281] width 1185 height 562
click at [369, 297] on div at bounding box center [592, 281] width 1185 height 562
click at [376, 303] on div at bounding box center [592, 281] width 1185 height 562
click at [380, 318] on div at bounding box center [592, 281] width 1185 height 562
click at [377, 312] on div at bounding box center [592, 281] width 1185 height 562
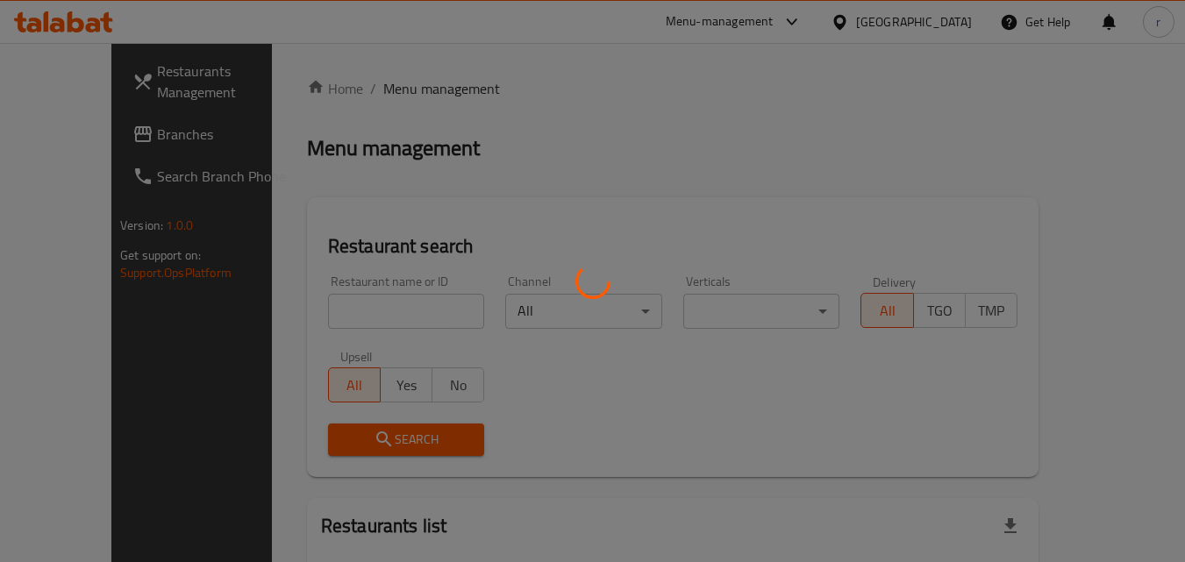
click at [368, 301] on div at bounding box center [592, 281] width 1185 height 562
click at [376, 305] on div at bounding box center [592, 281] width 1185 height 562
click at [361, 290] on div at bounding box center [592, 281] width 1185 height 562
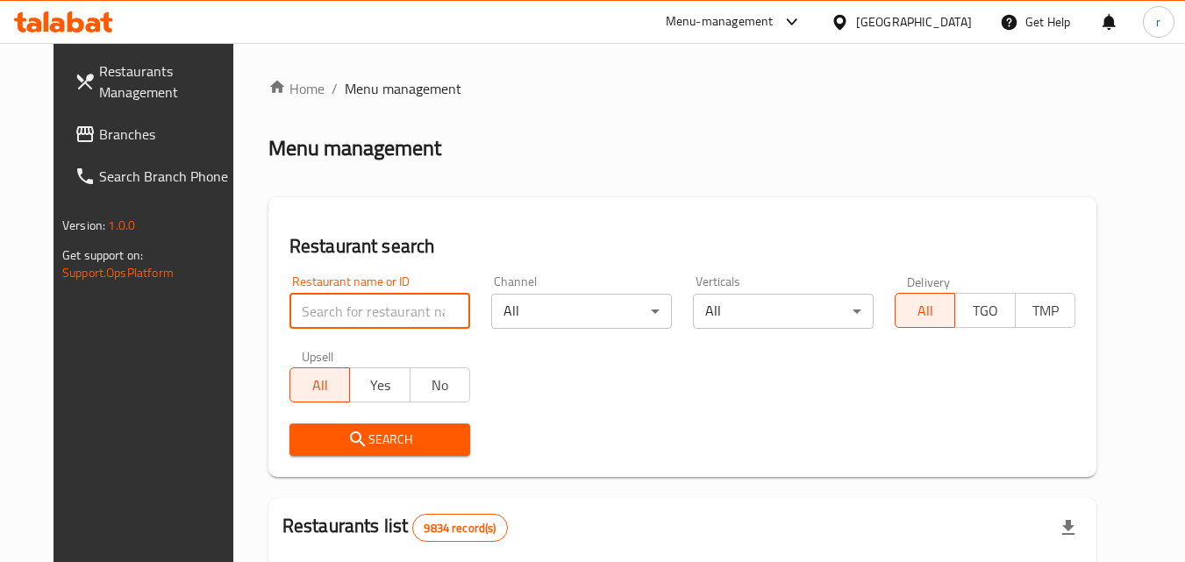
click at [364, 319] on input "search" at bounding box center [380, 311] width 181 height 35
paste input "623221"
type input "623221"
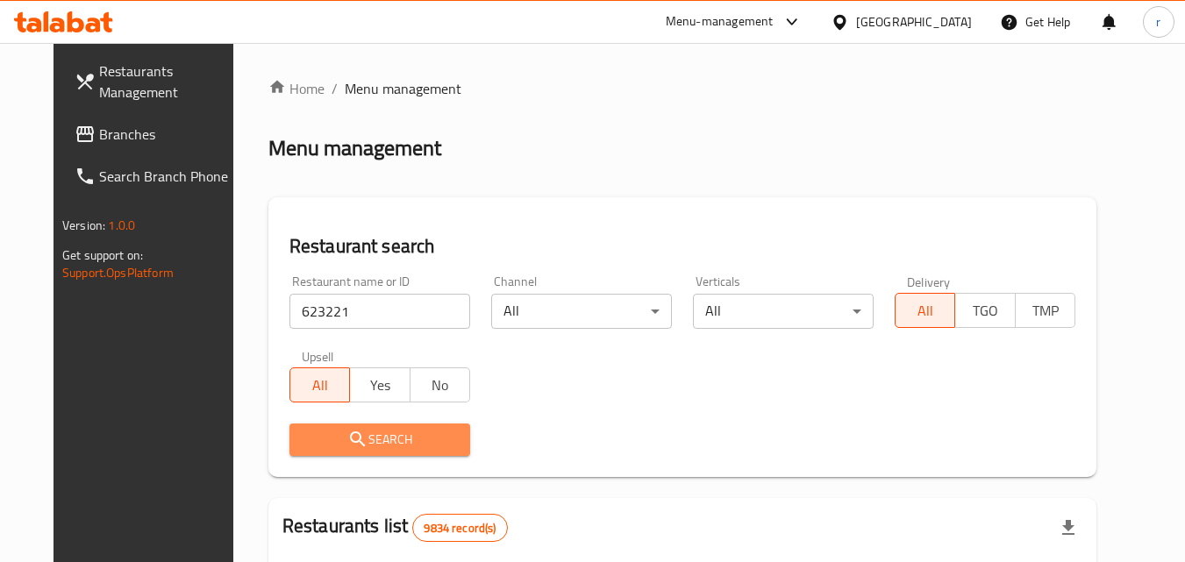
click at [313, 444] on span "Search" at bounding box center [380, 440] width 153 height 22
click at [313, 444] on div at bounding box center [592, 281] width 1185 height 562
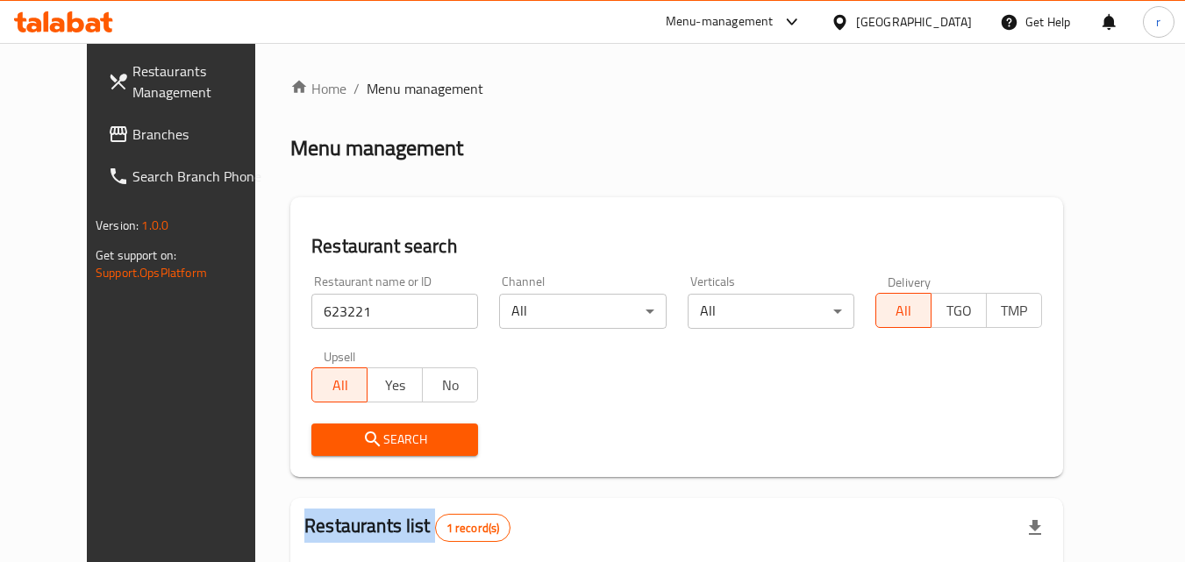
click at [396, 447] on span "Search" at bounding box center [394, 440] width 139 height 22
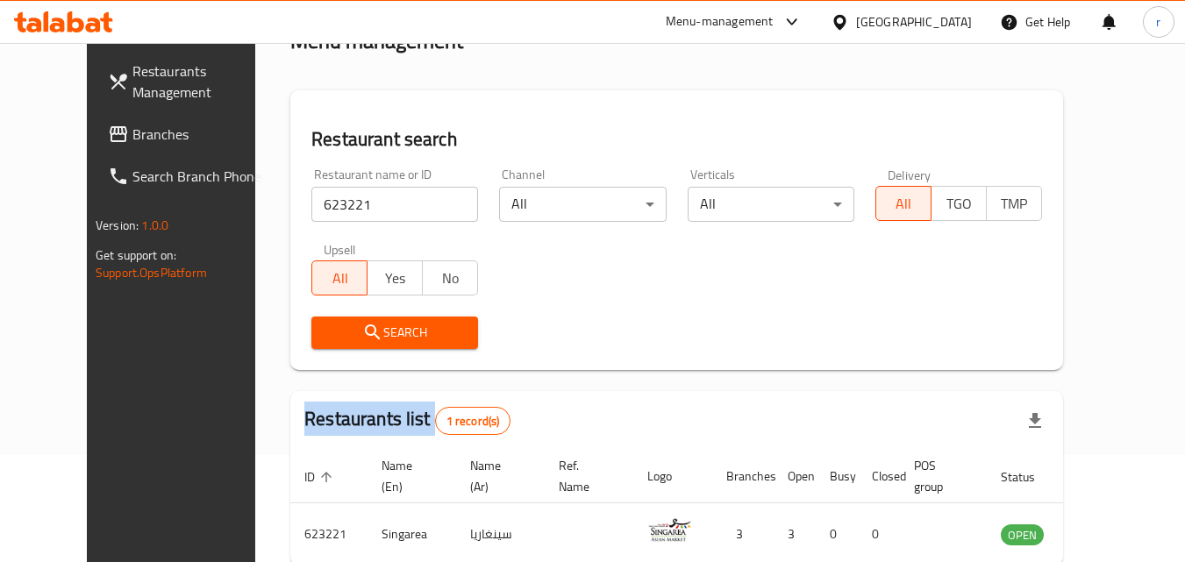
scroll to position [205, 0]
